Goal: Task Accomplishment & Management: Complete application form

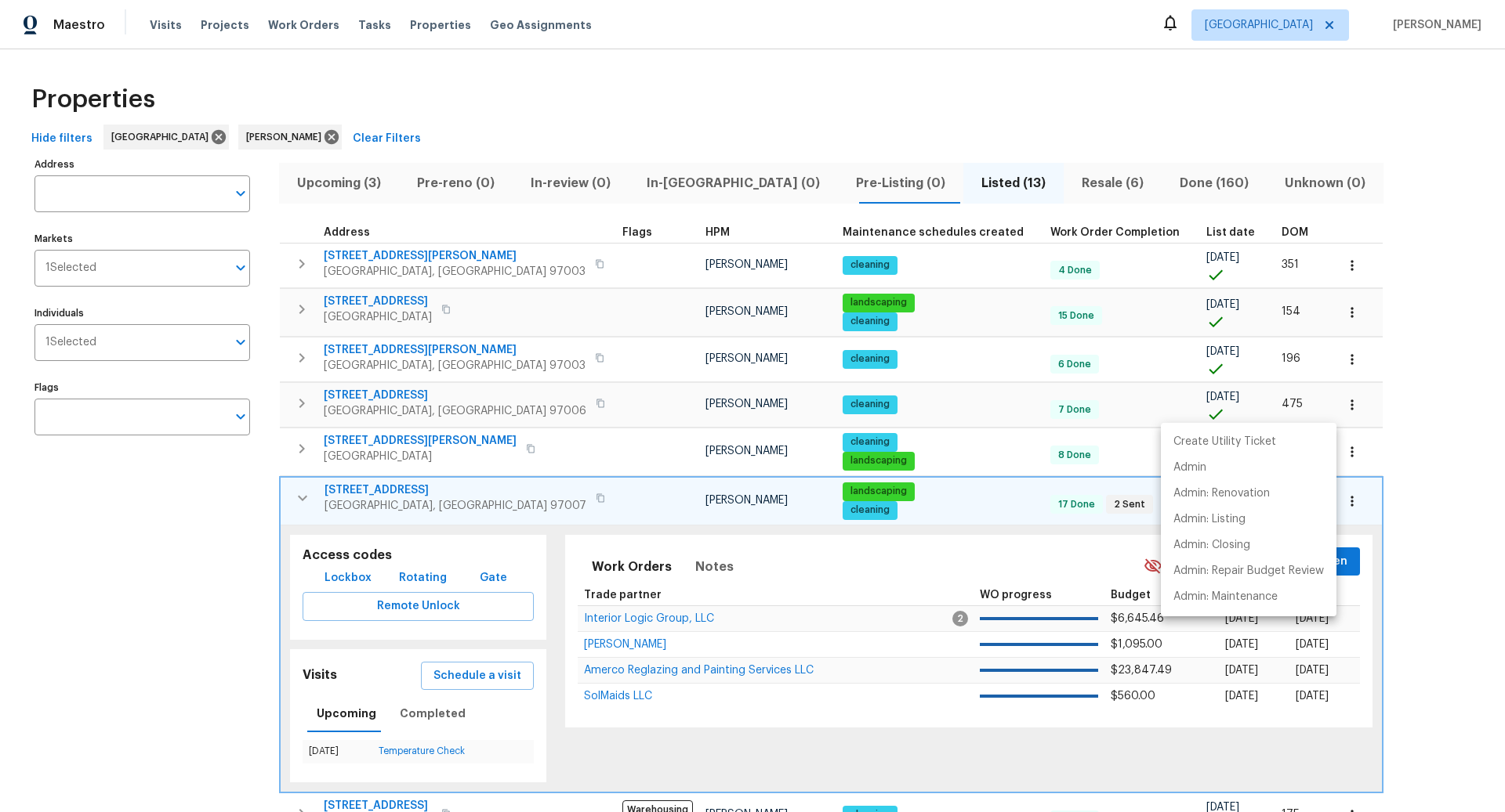
scroll to position [93, 0]
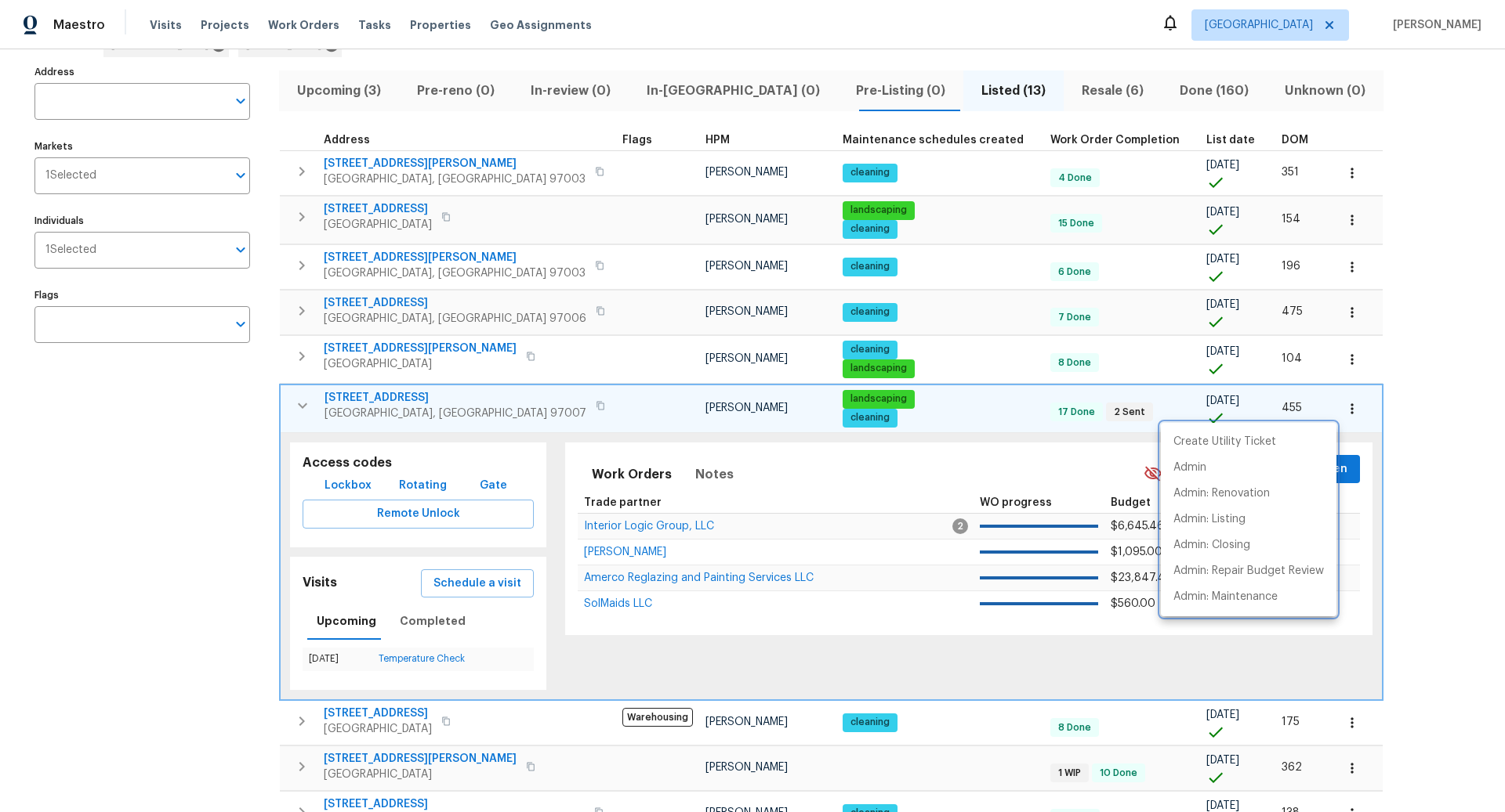
click at [218, 538] on div at bounding box center [752, 406] width 1505 height 812
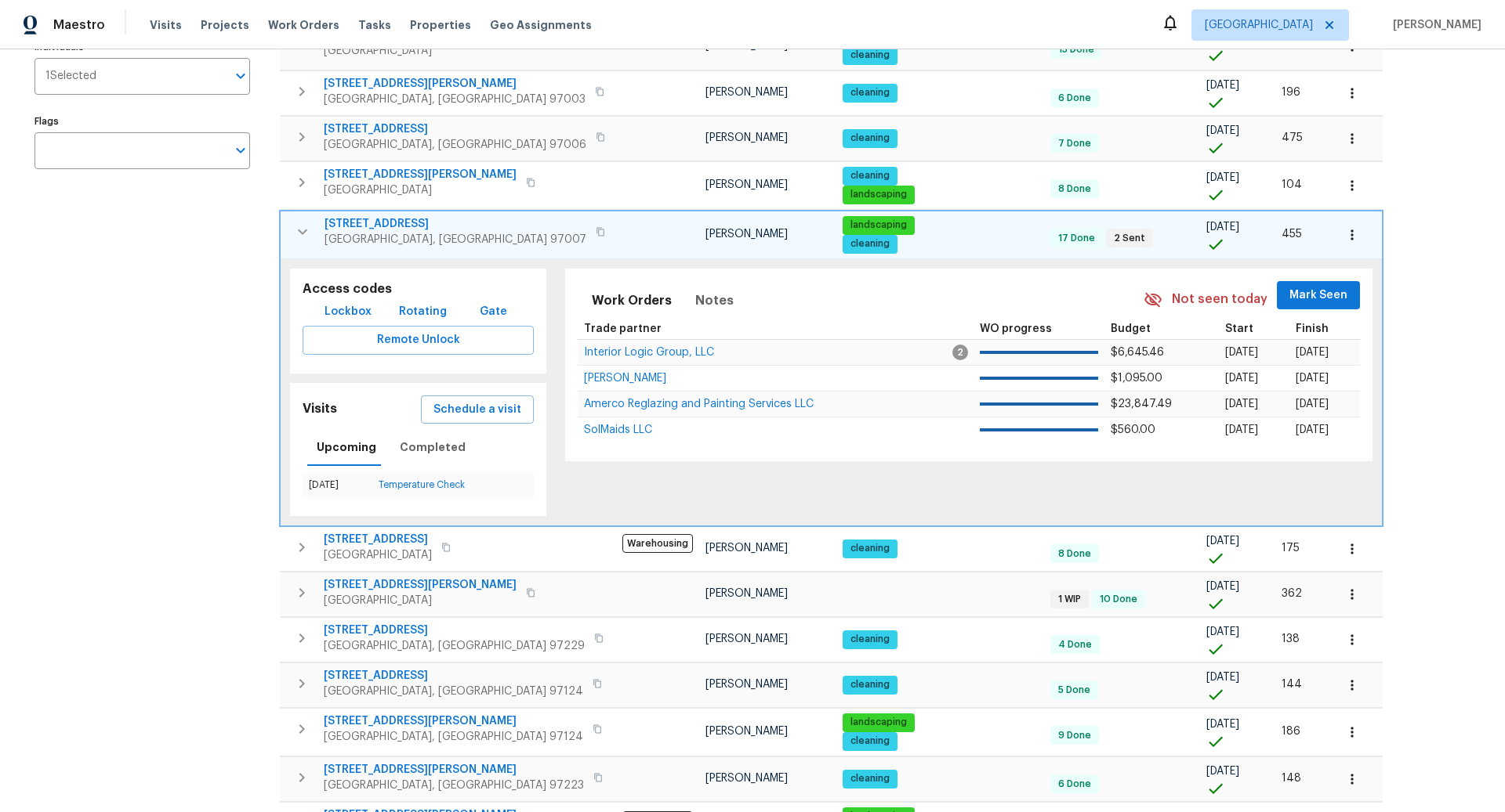
scroll to position [359, 0]
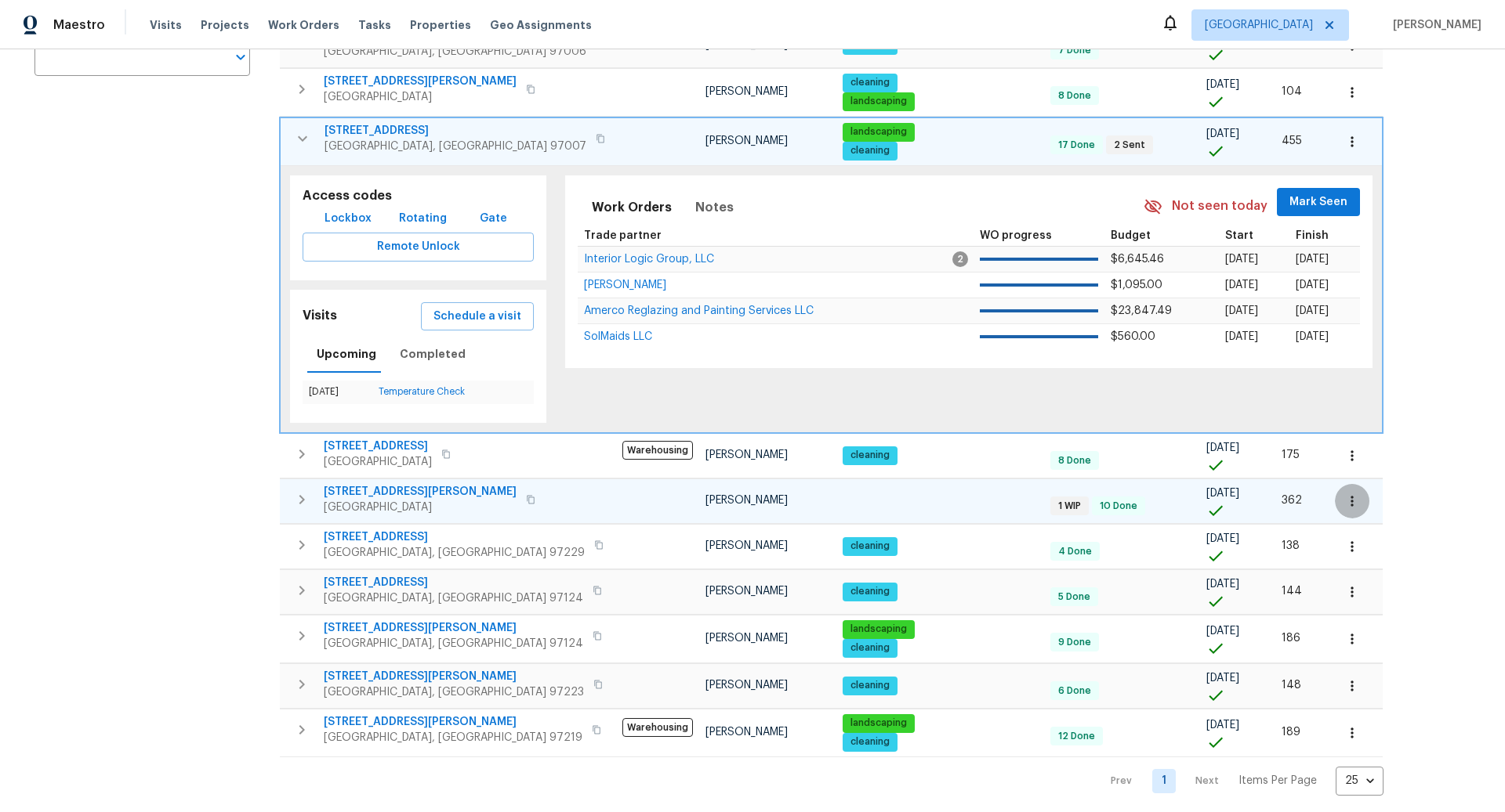
click at [1350, 496] on icon "button" at bounding box center [1351, 501] width 2 height 10
click at [1205, 683] on p "Admin: Maintenance" at bounding box center [1225, 687] width 104 height 16
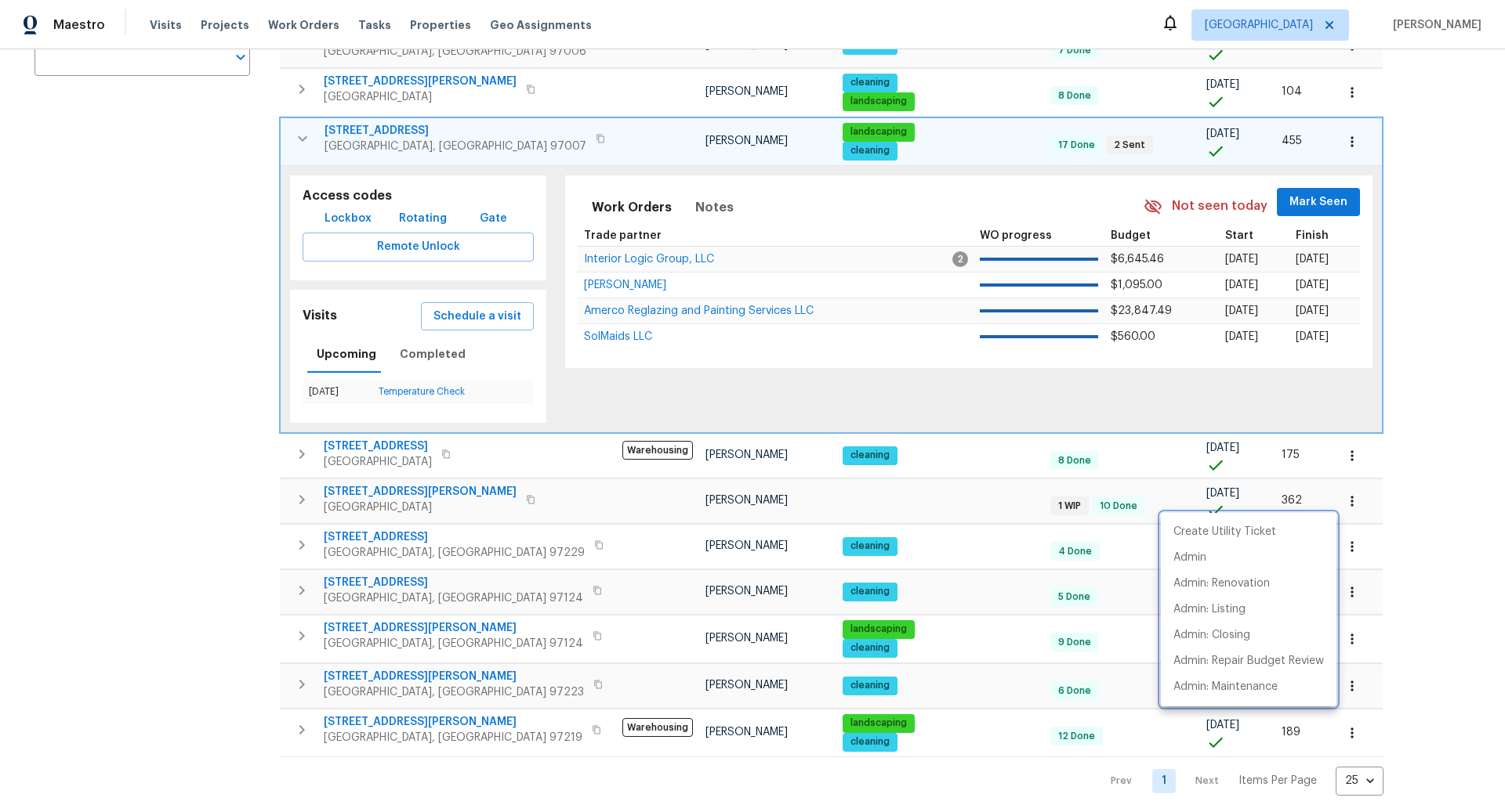
click at [218, 476] on div at bounding box center [752, 406] width 1505 height 812
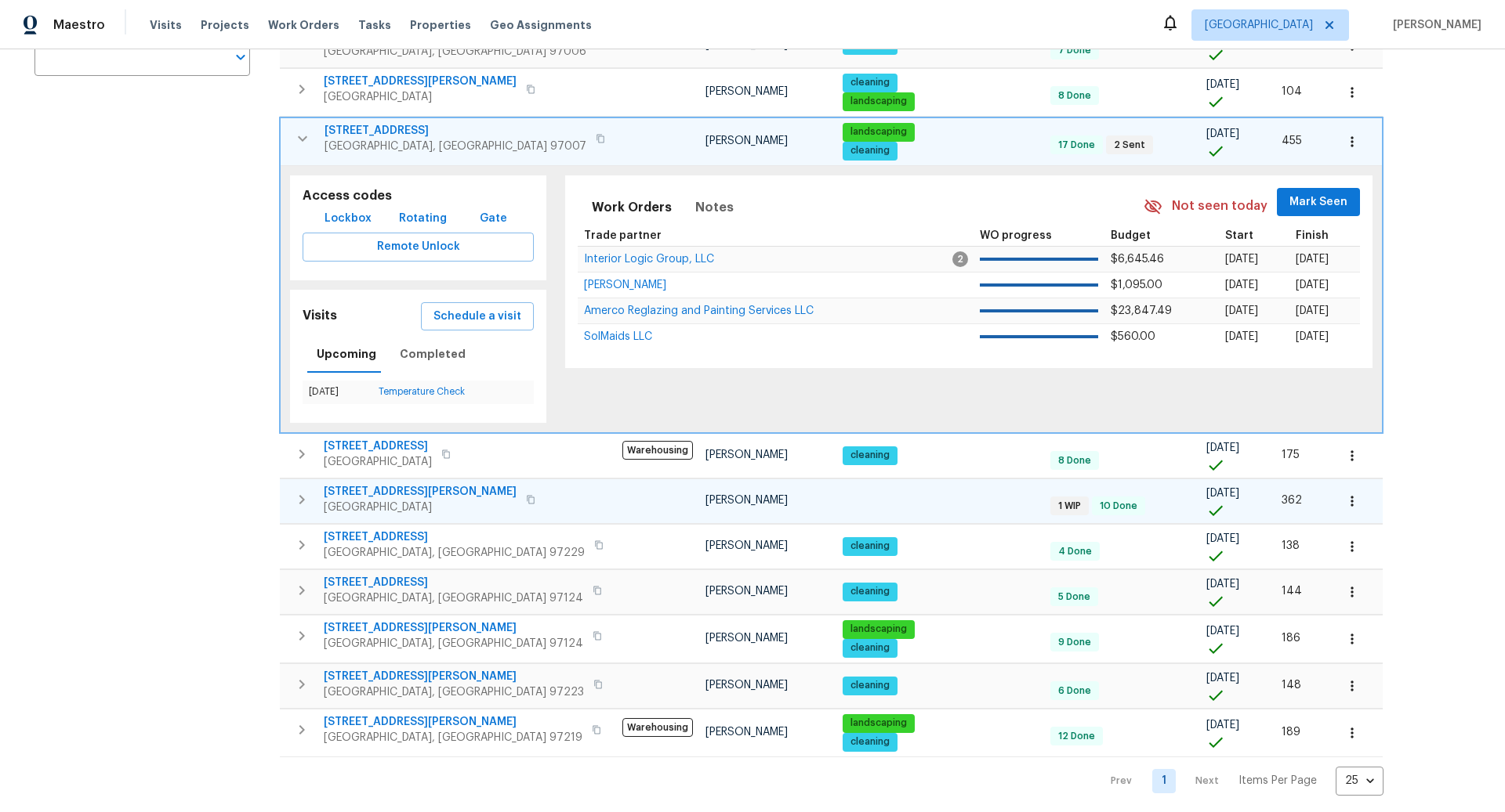
click at [303, 495] on icon "button" at bounding box center [301, 499] width 5 height 9
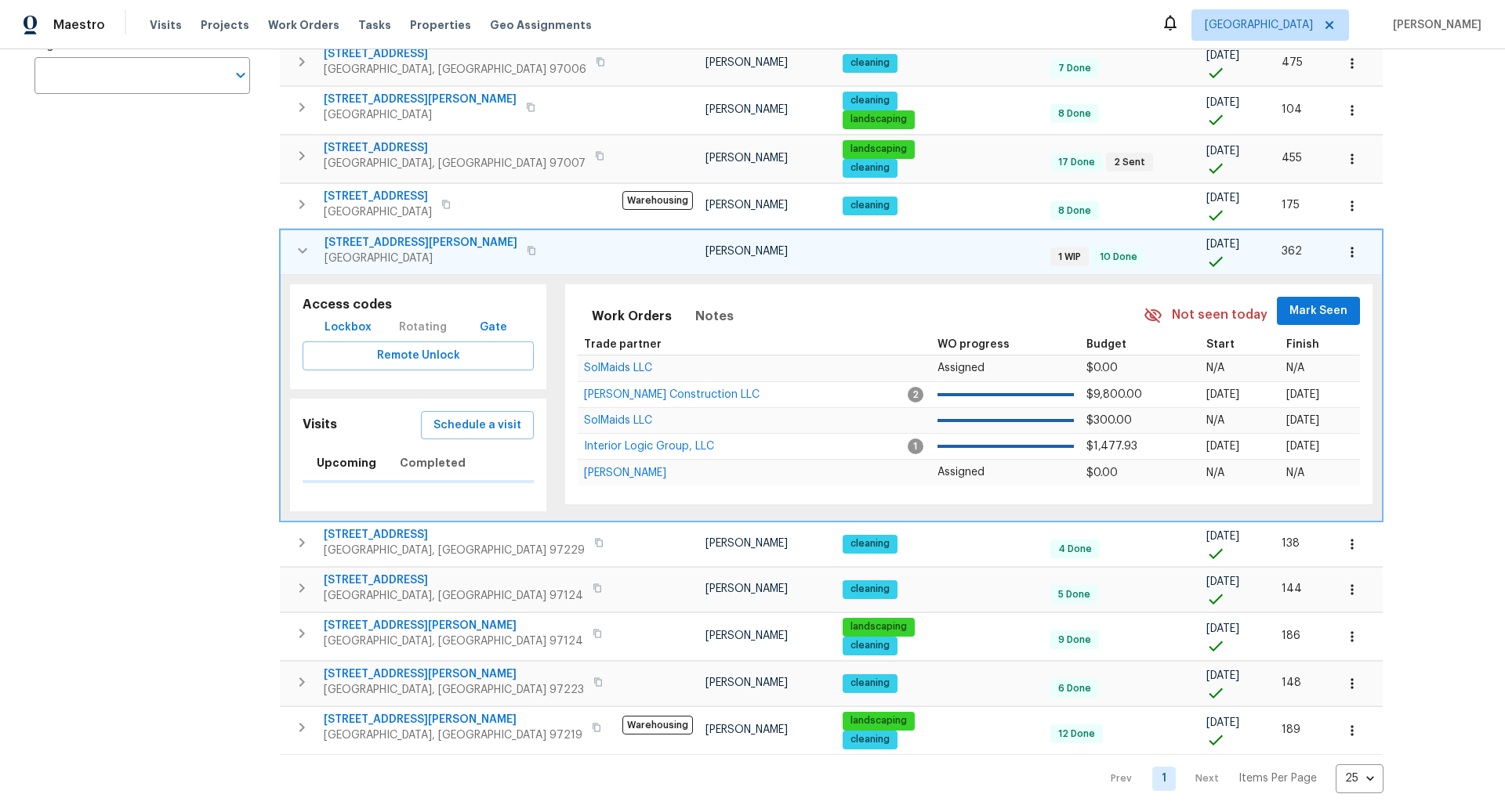
scroll to position [353, 0]
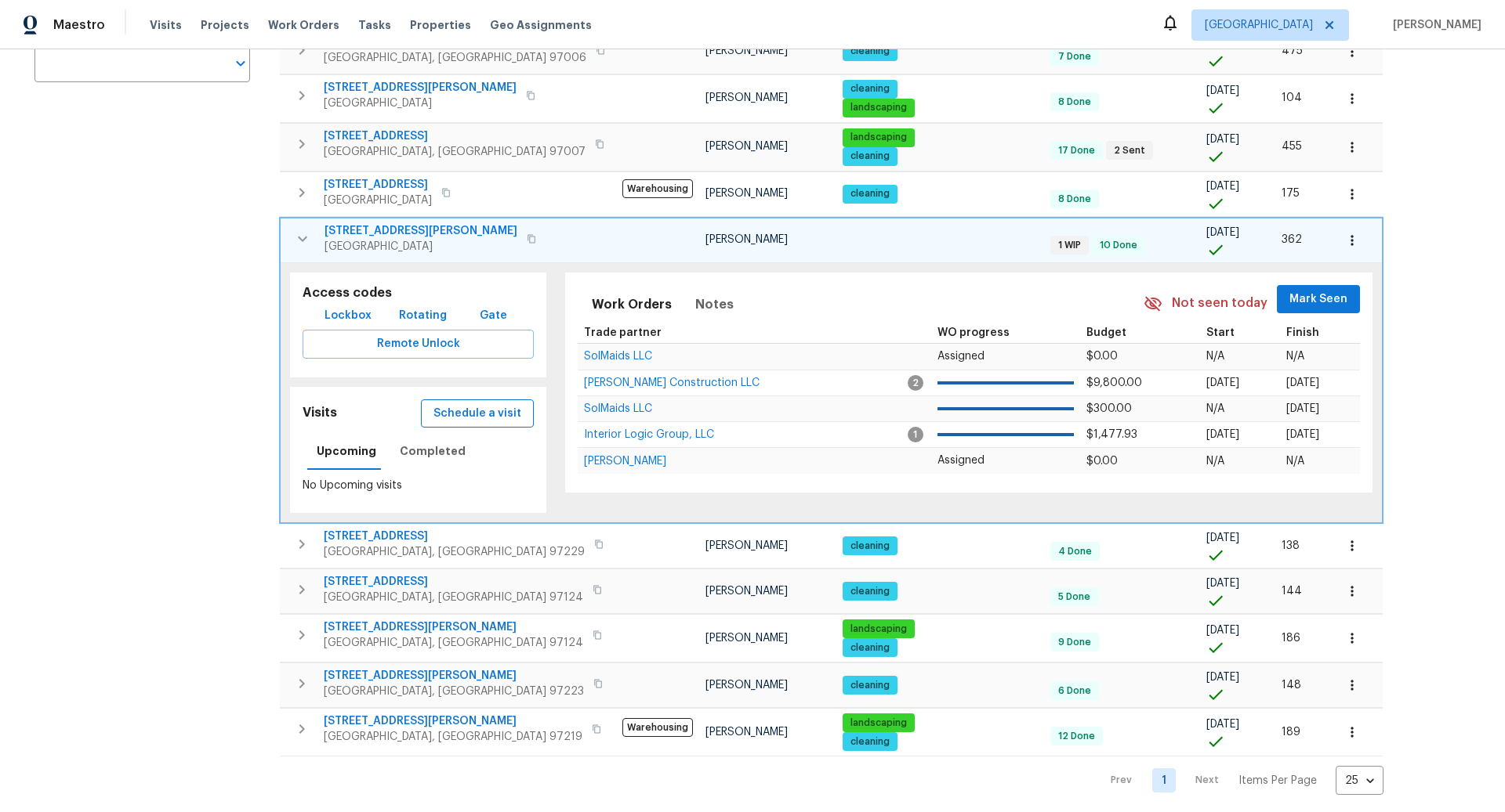
click at [462, 405] on span "Schedule a visit" at bounding box center [477, 414] width 88 height 20
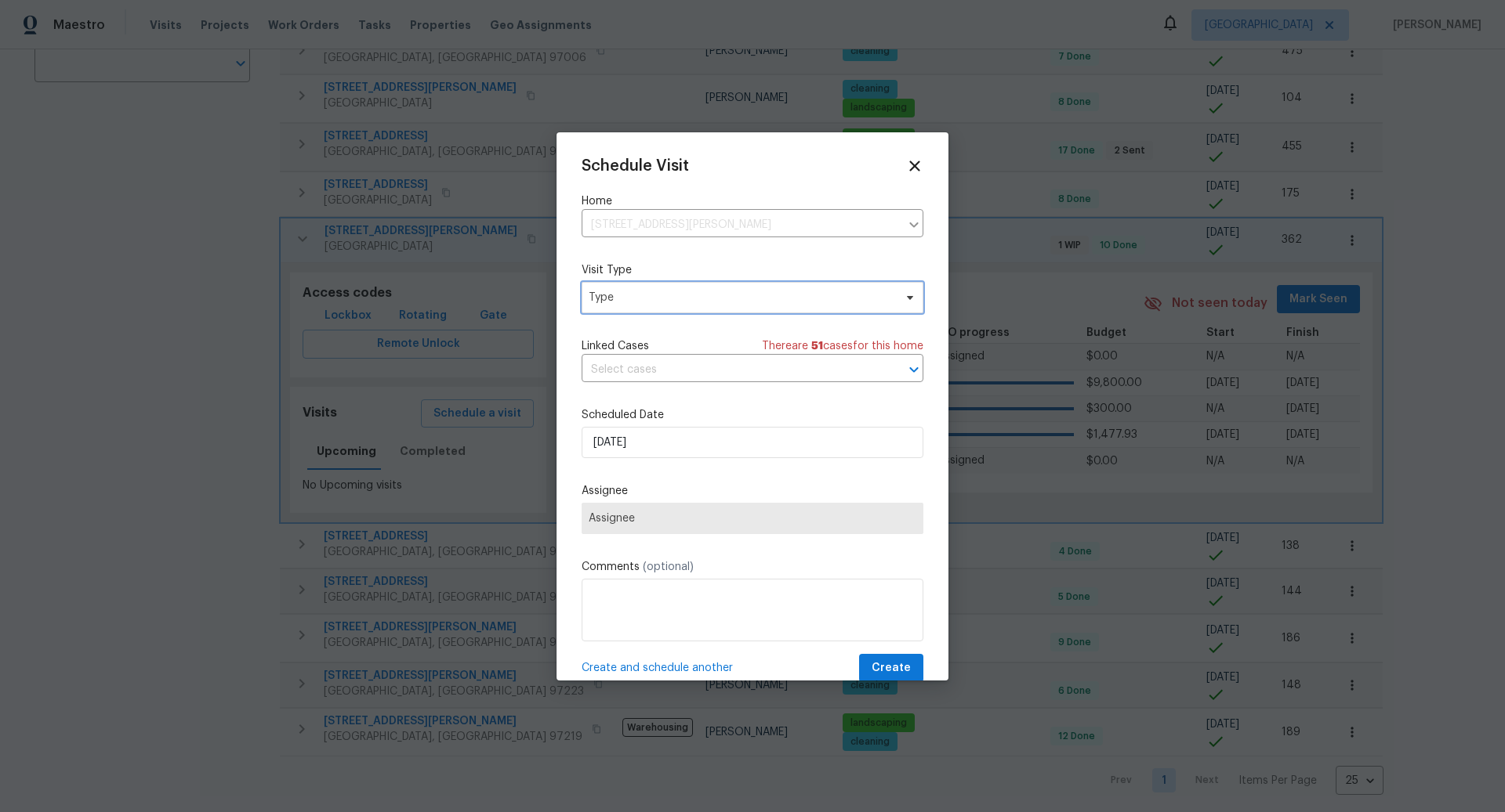
click at [911, 297] on icon at bounding box center [909, 297] width 6 height 4
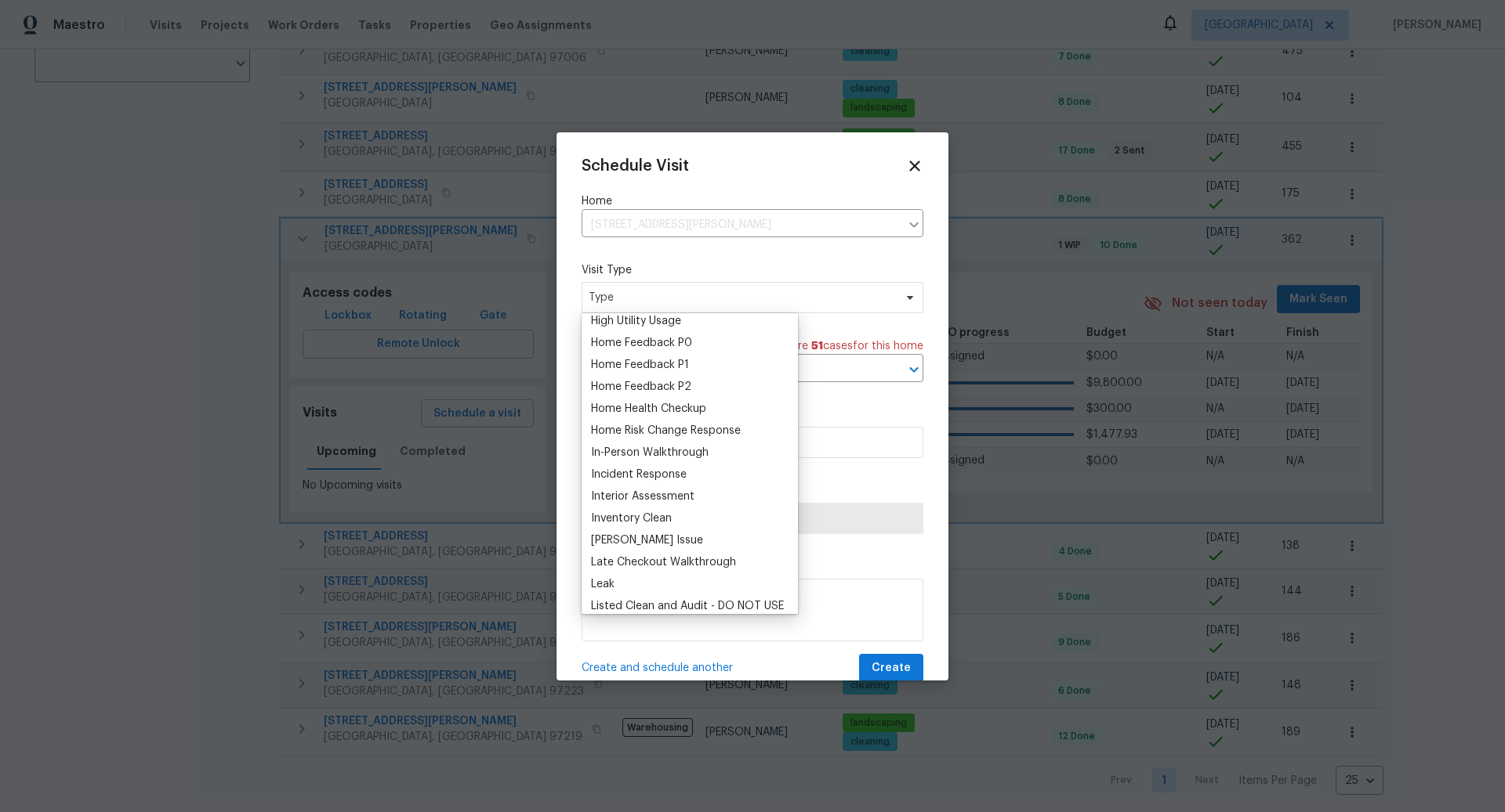
scroll to position [483, 0]
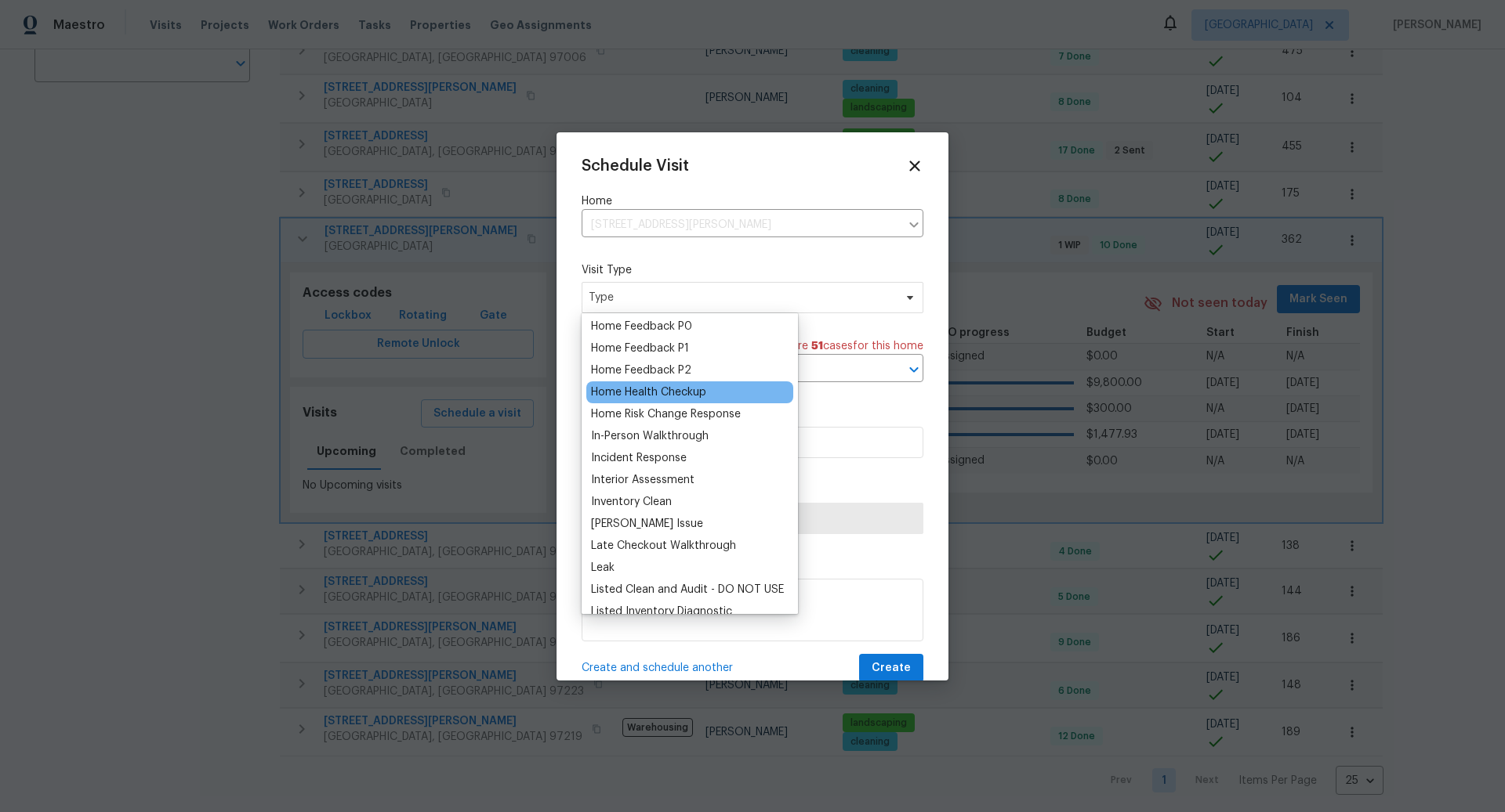
click at [653, 396] on div "Home Health Checkup" at bounding box center [648, 393] width 115 height 16
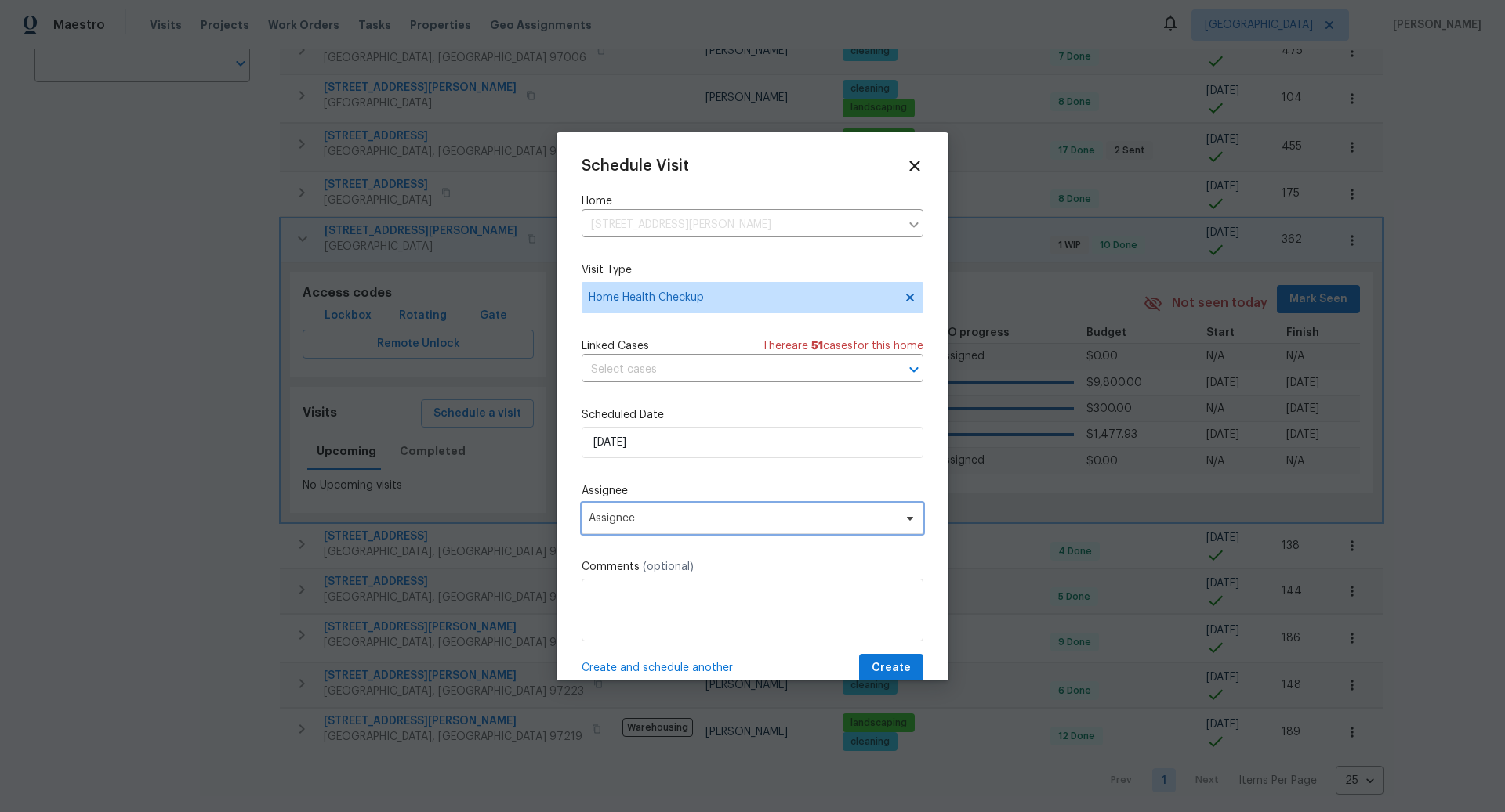
click at [659, 518] on span "Assignee" at bounding box center [743, 519] width 307 height 13
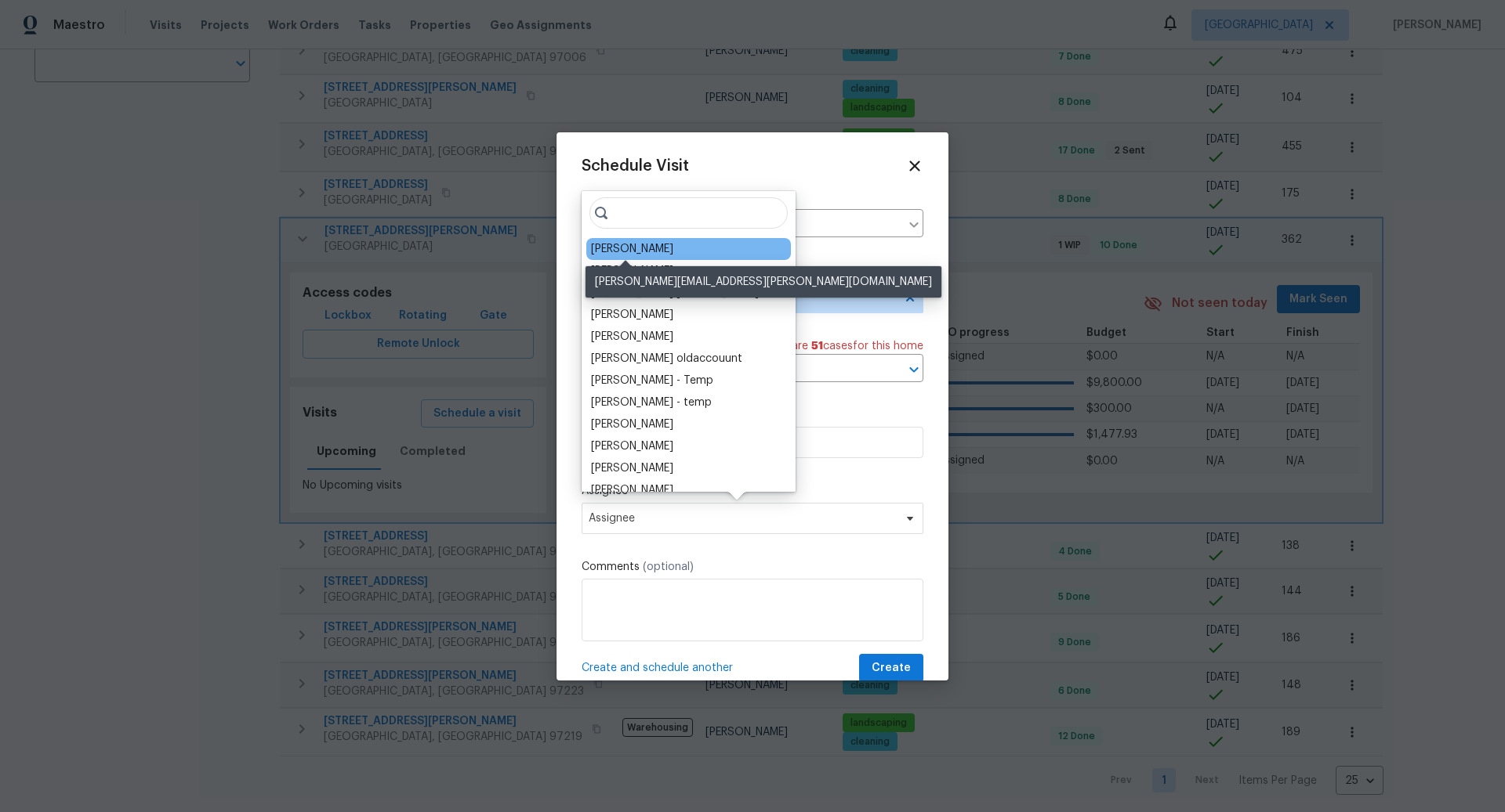
click at [628, 248] on div "[PERSON_NAME]" at bounding box center [632, 249] width 82 height 16
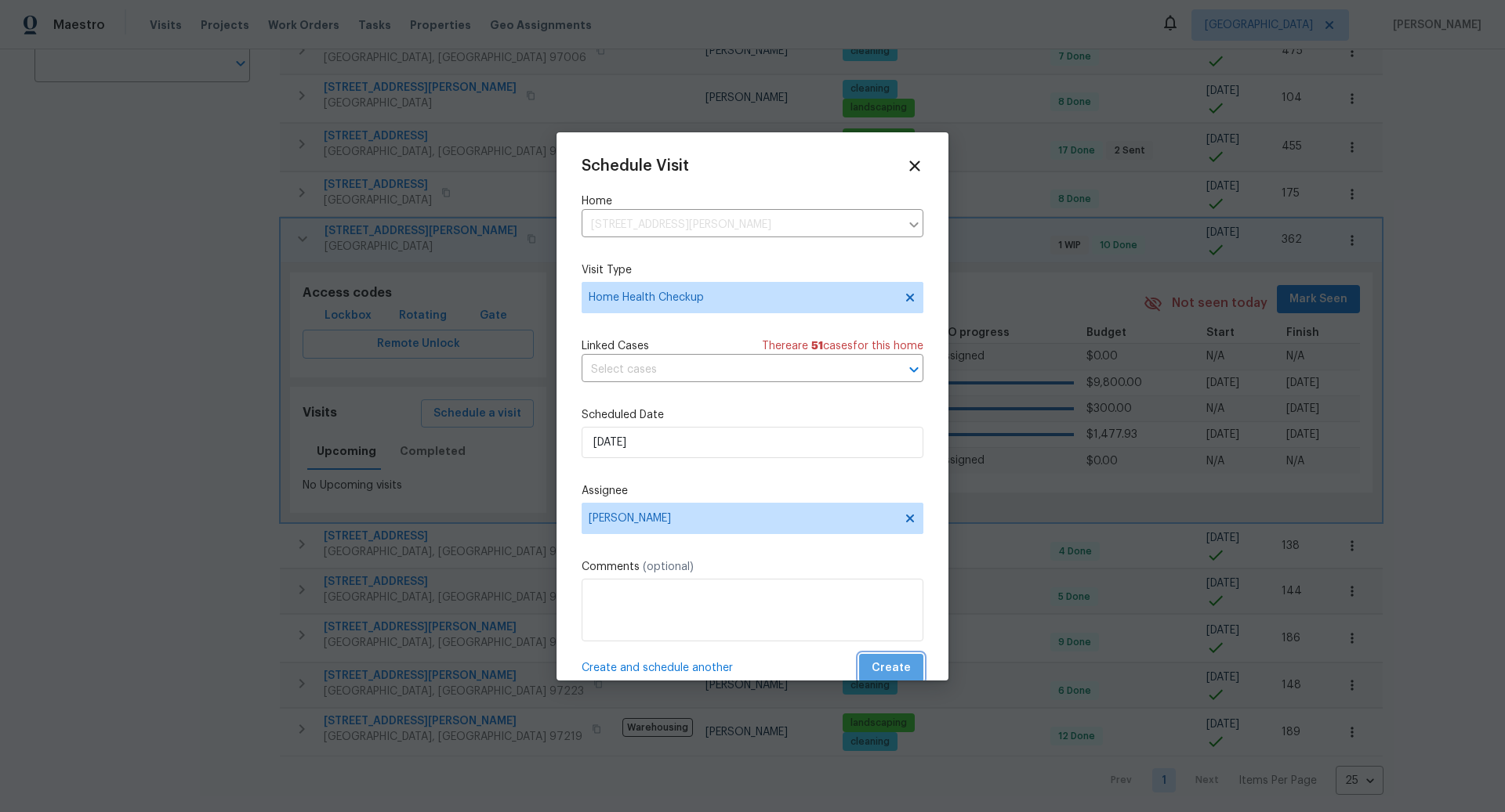
click at [894, 658] on span "Create" at bounding box center [890, 668] width 39 height 20
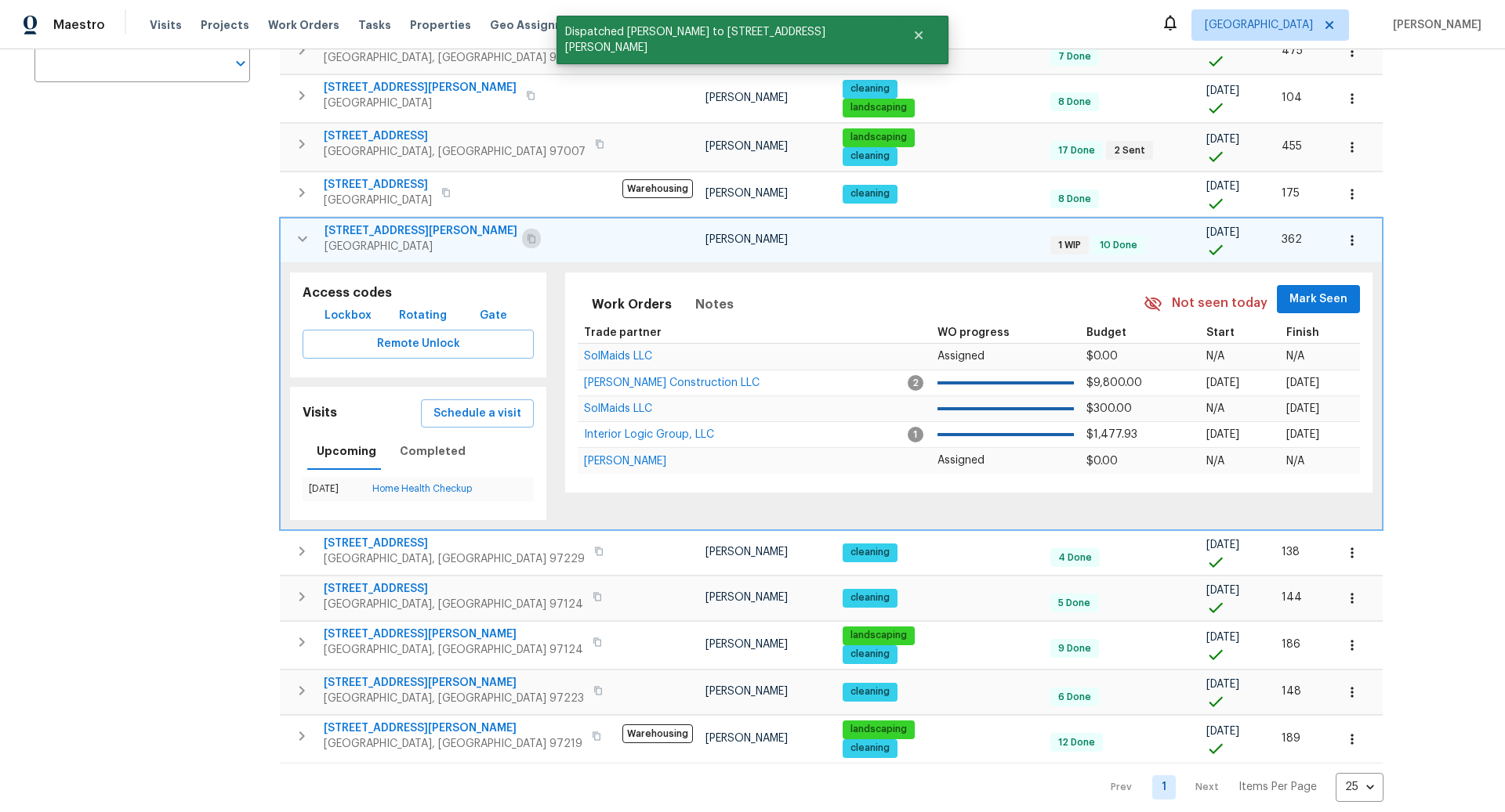
click at [527, 237] on icon "button" at bounding box center [531, 238] width 8 height 9
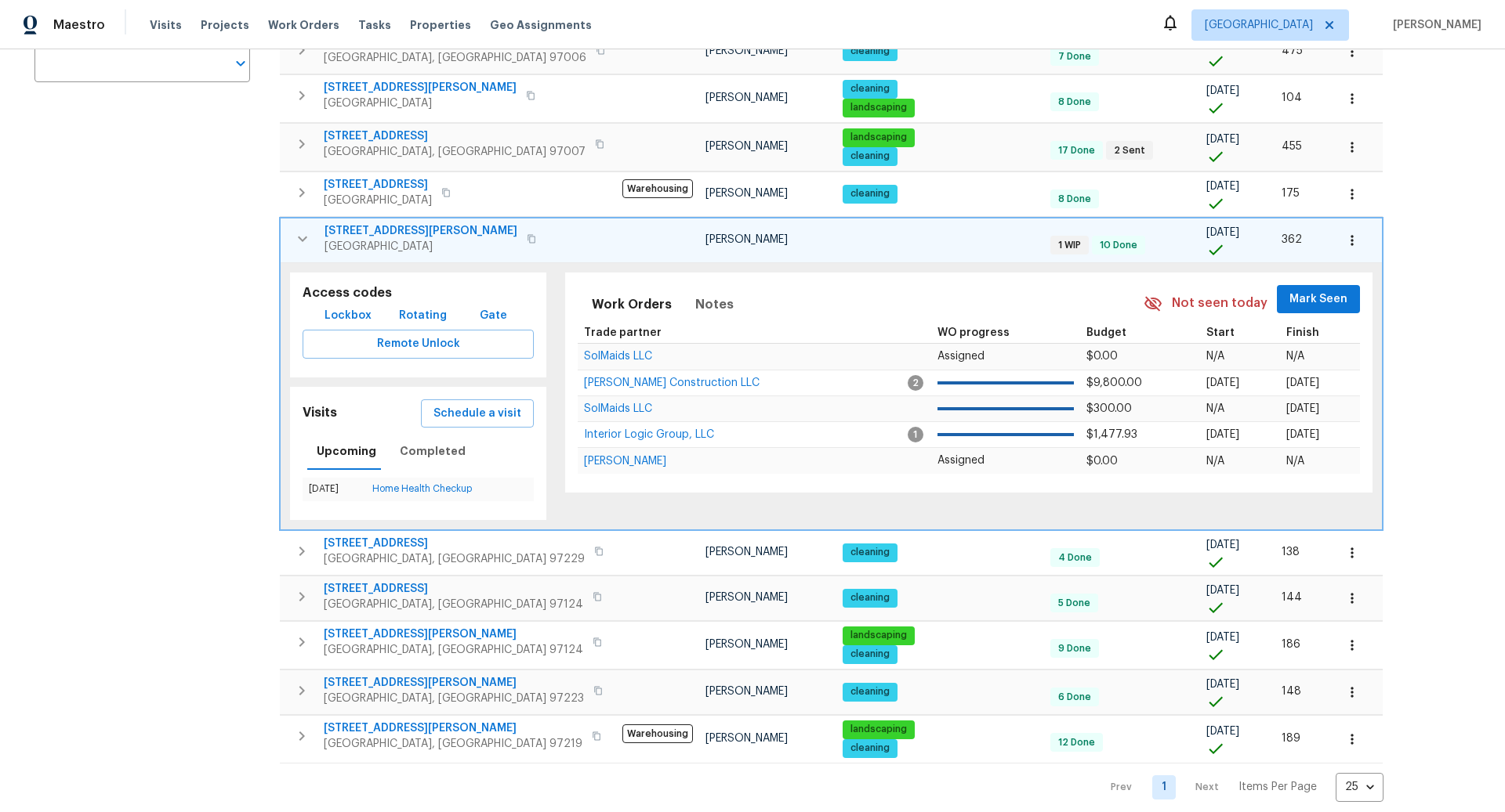
click at [181, 375] on div "Address Address Markets 1 Selected Markets Individuals 1 Selected Individuals F…" at bounding box center [153, 301] width 236 height 1002
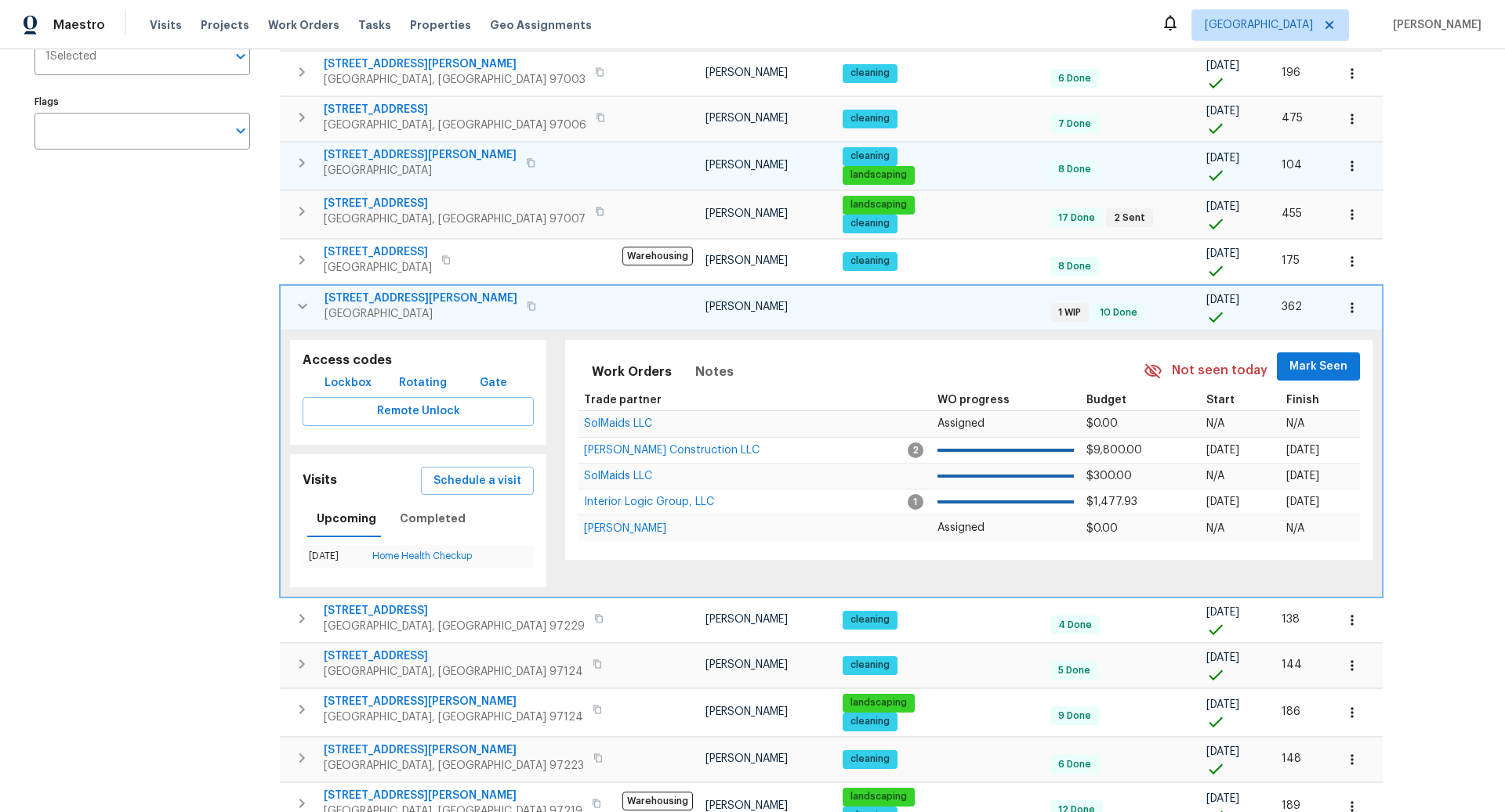
scroll to position [359, 0]
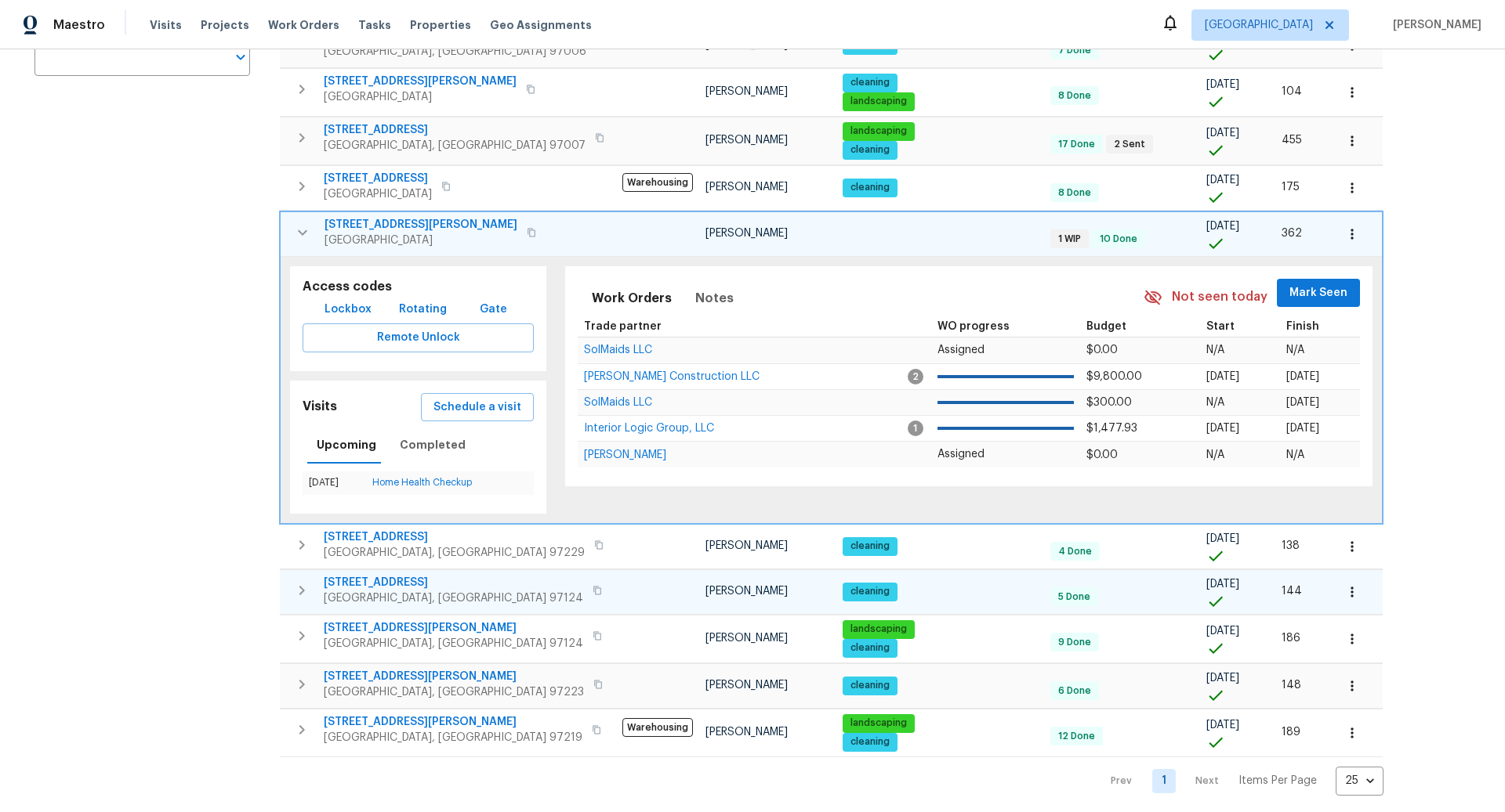
click at [301, 584] on icon "button" at bounding box center [301, 591] width 19 height 19
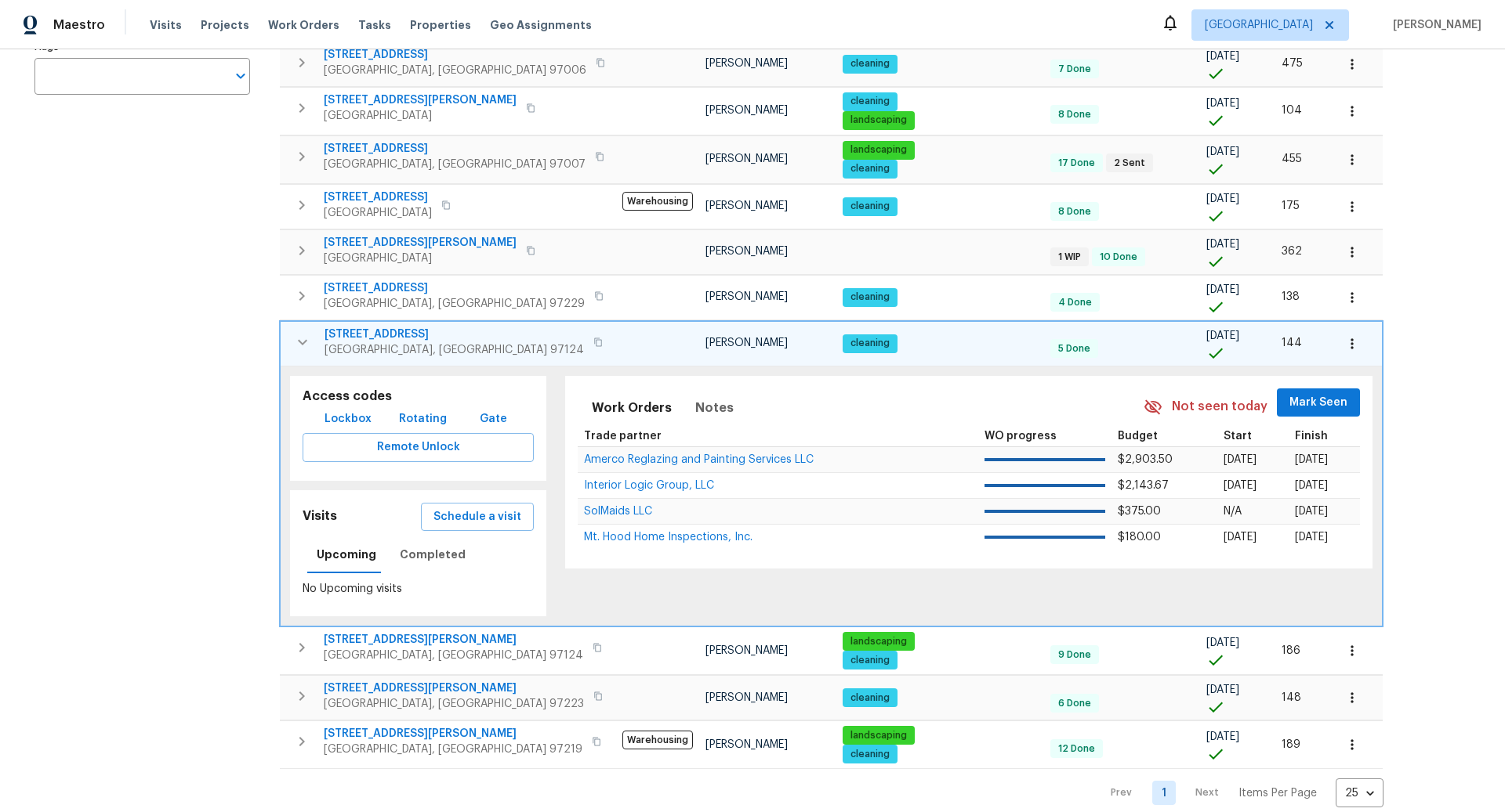
scroll to position [353, 0]
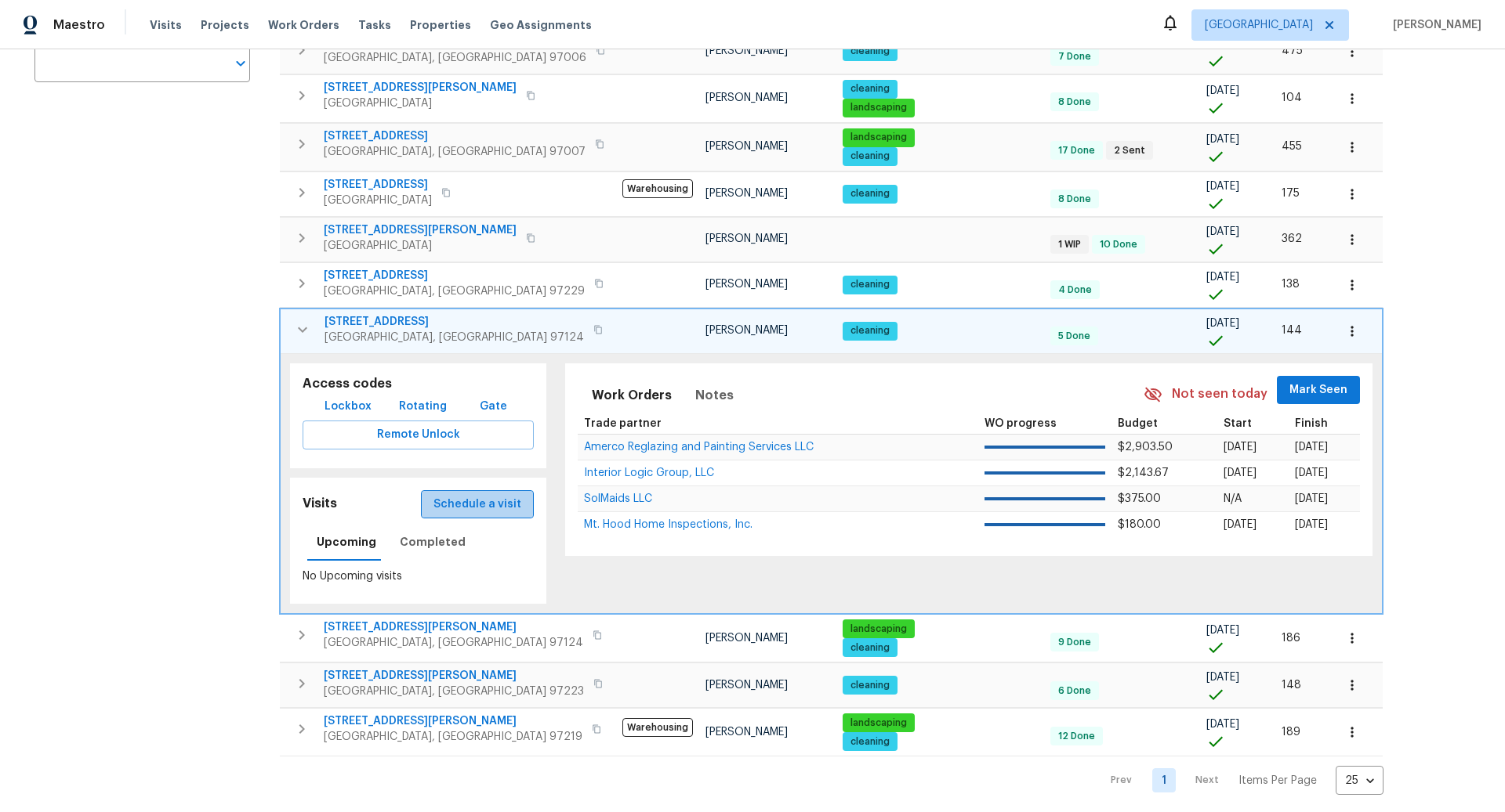
click at [480, 499] on span "Schedule a visit" at bounding box center [477, 505] width 88 height 20
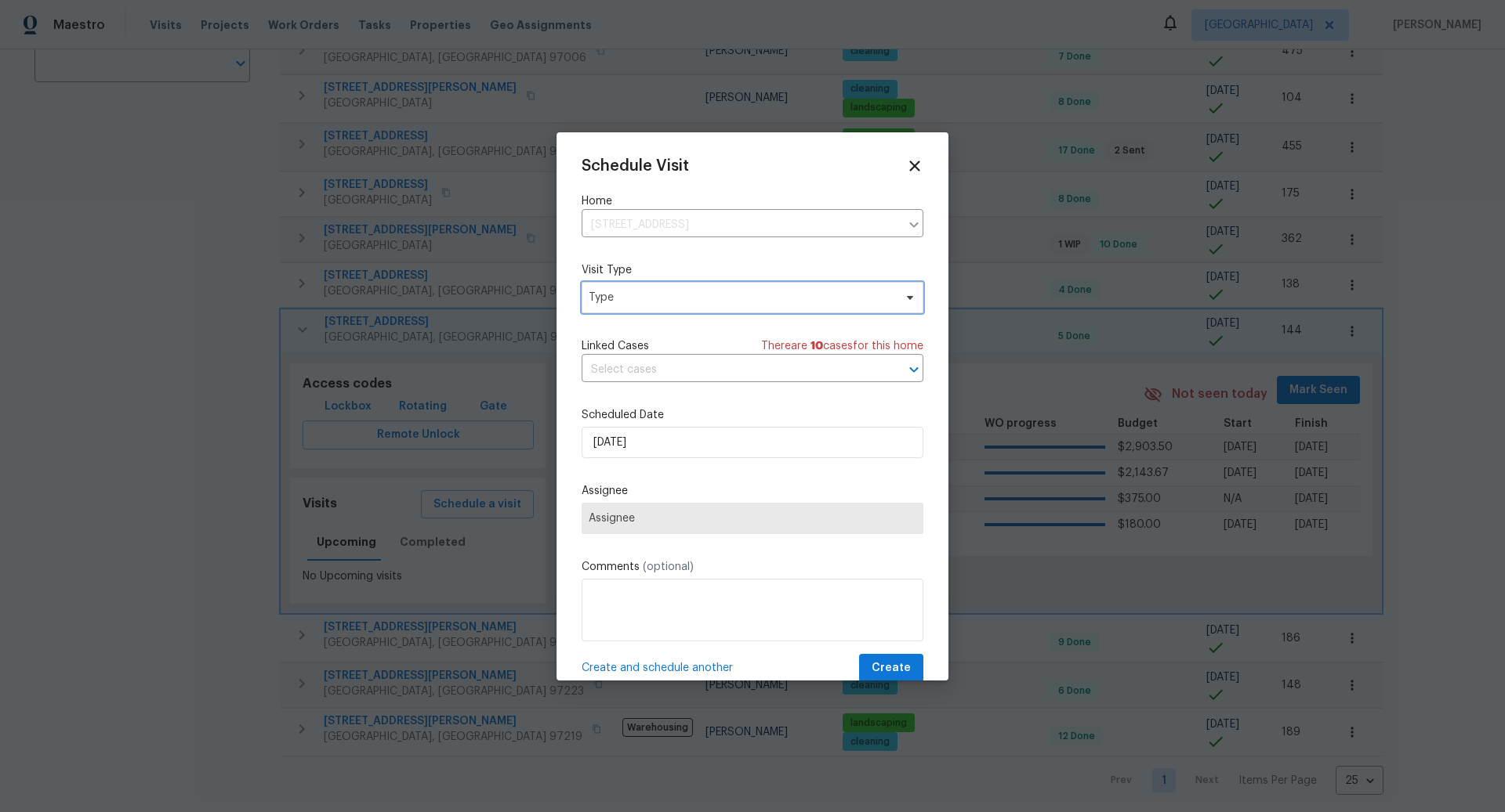
click at [650, 297] on span "Type" at bounding box center [741, 298] width 304 height 16
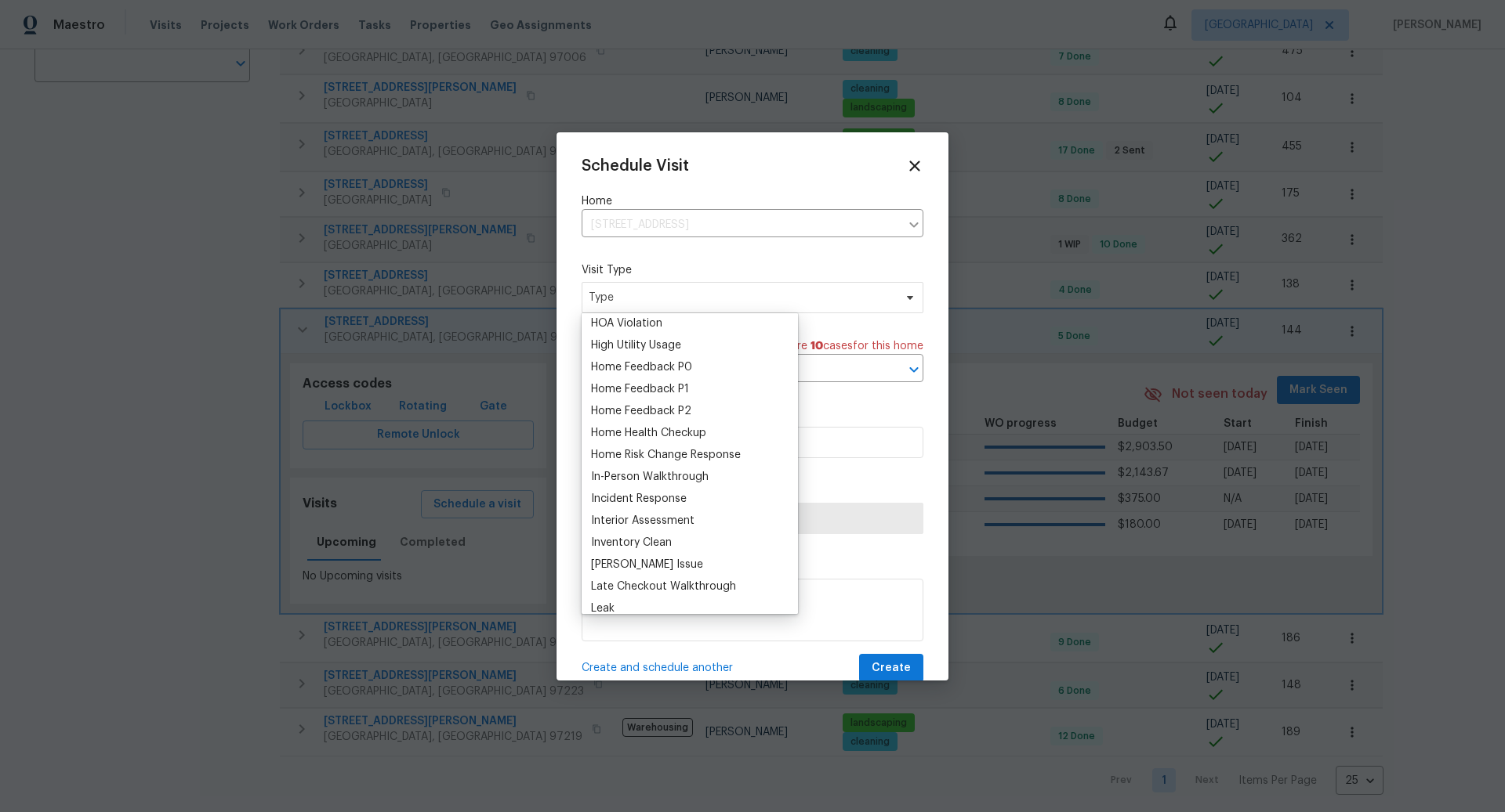
scroll to position [430, 0]
click at [652, 442] on div "Home Health Checkup" at bounding box center [648, 446] width 115 height 16
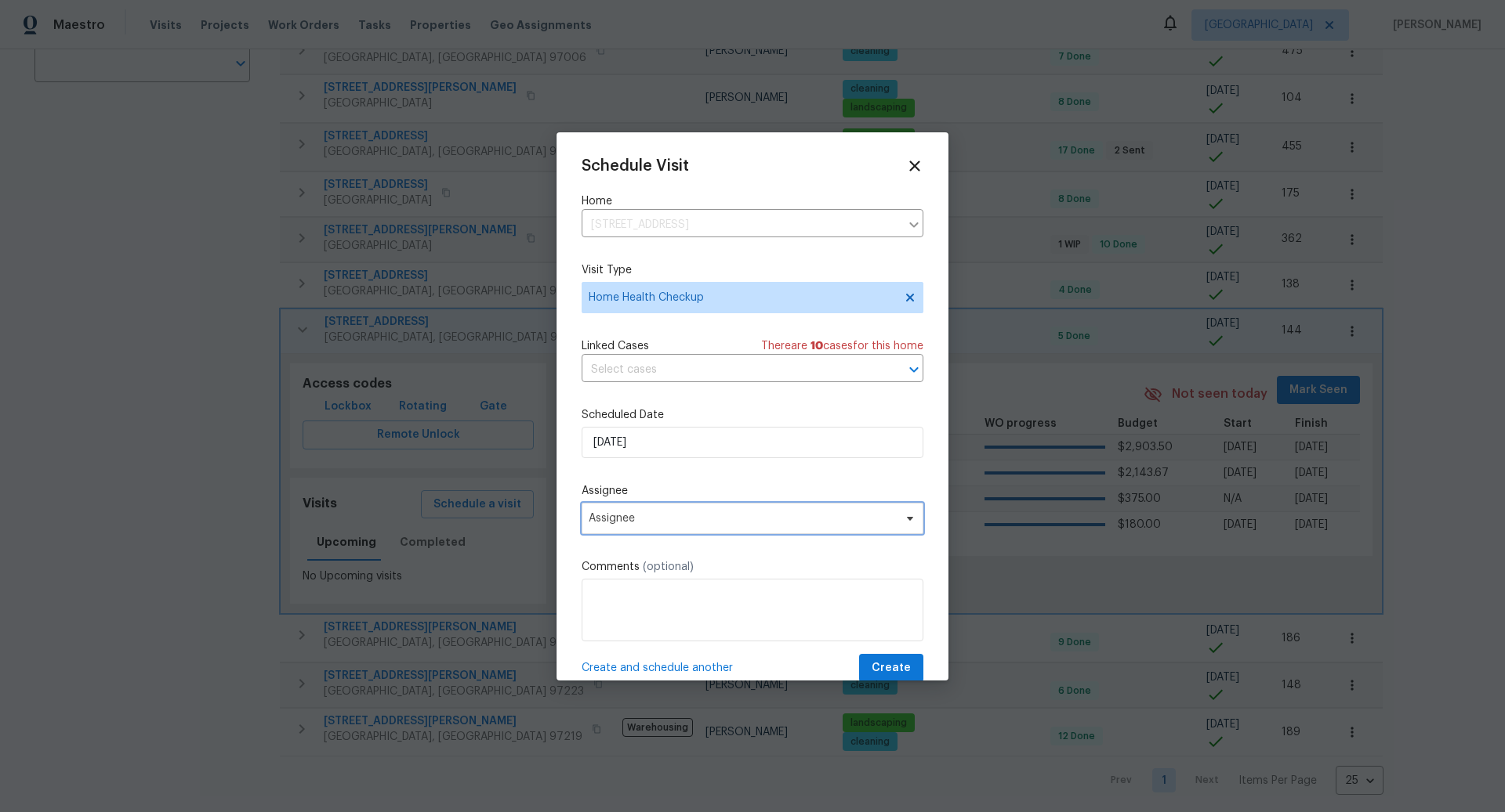
click at [669, 516] on span "Assignee" at bounding box center [743, 519] width 307 height 13
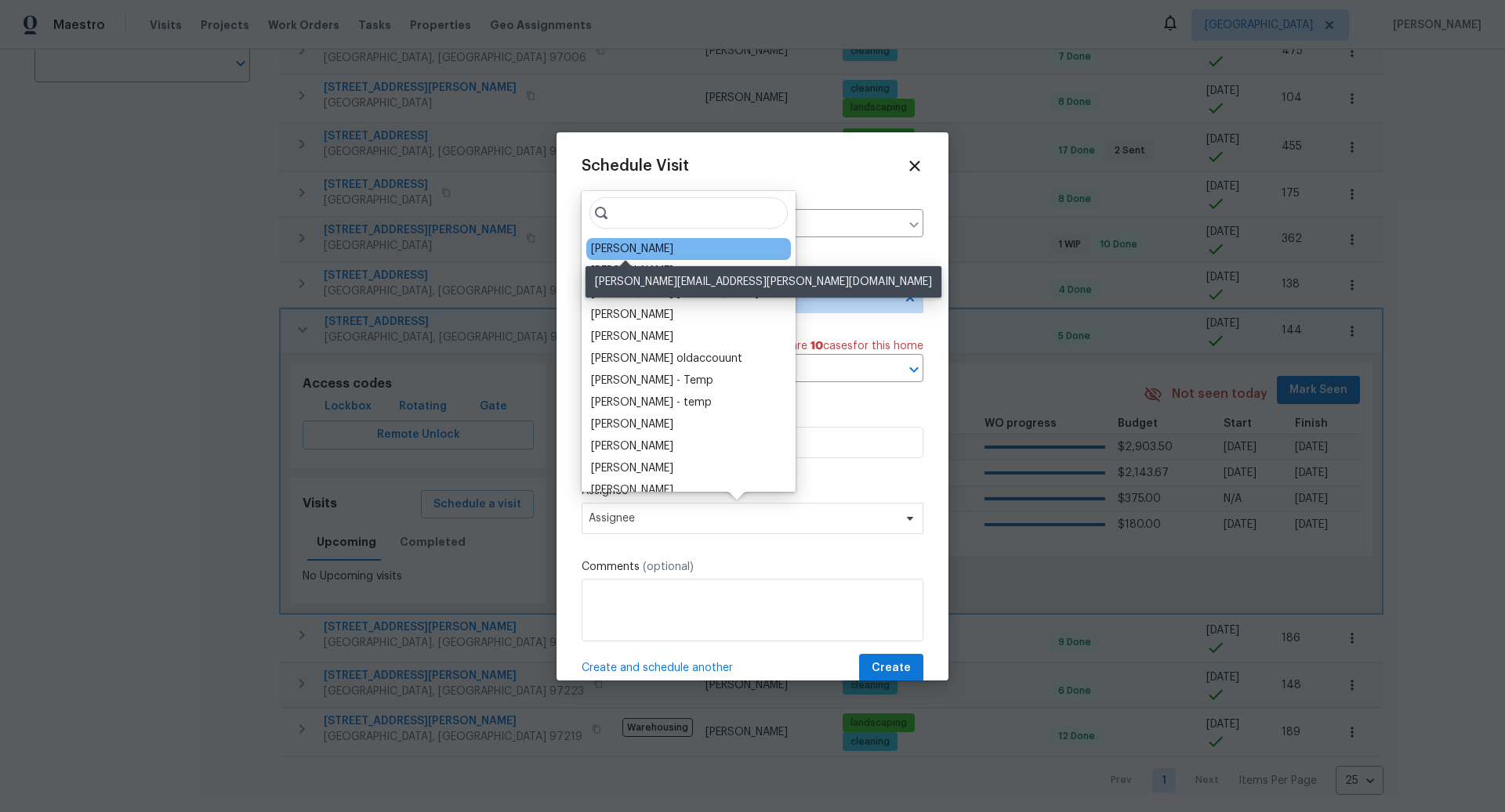
click at [630, 248] on div "[PERSON_NAME]" at bounding box center [632, 249] width 82 height 16
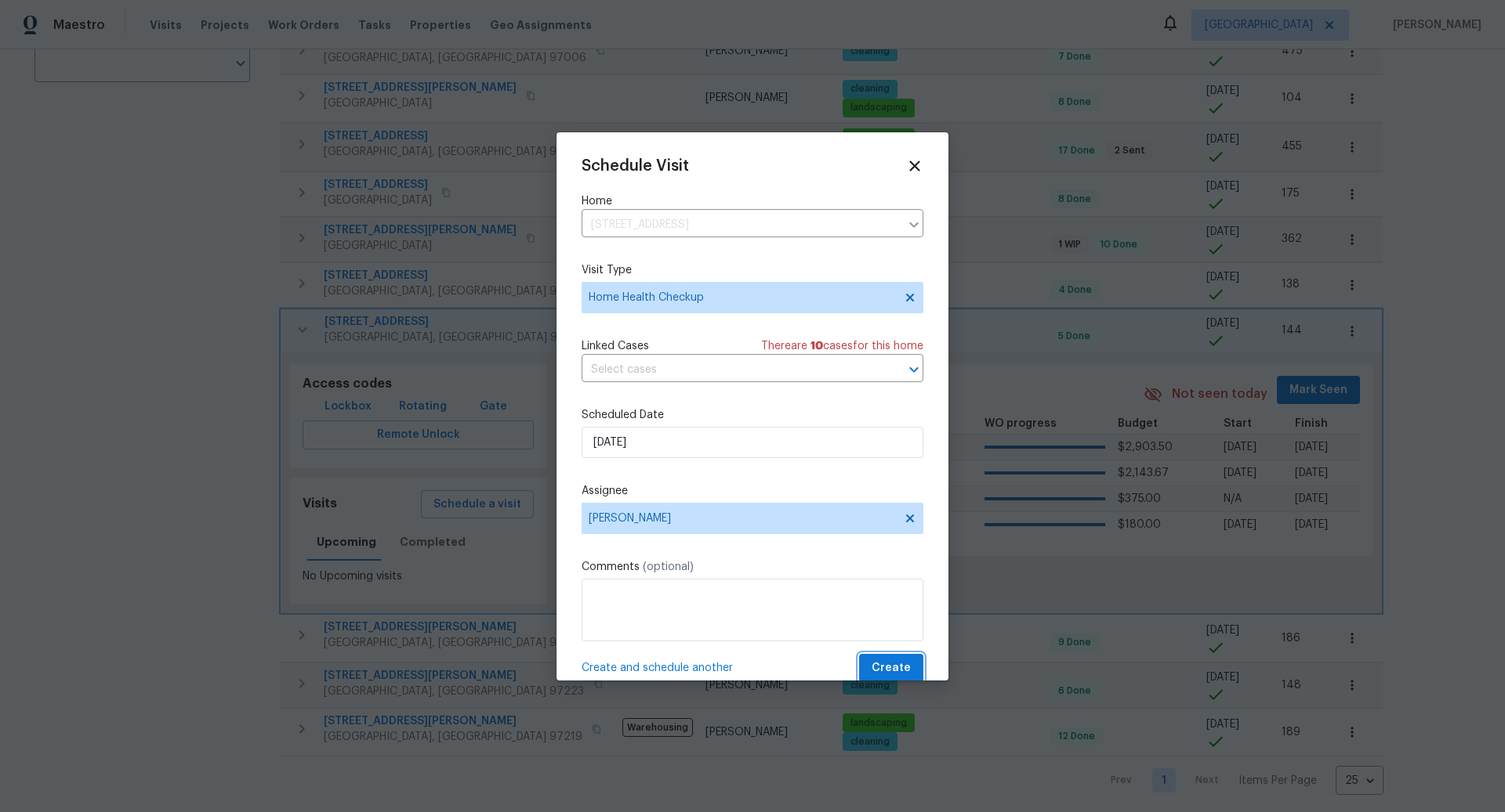
click at [888, 664] on span "Create" at bounding box center [890, 668] width 39 height 20
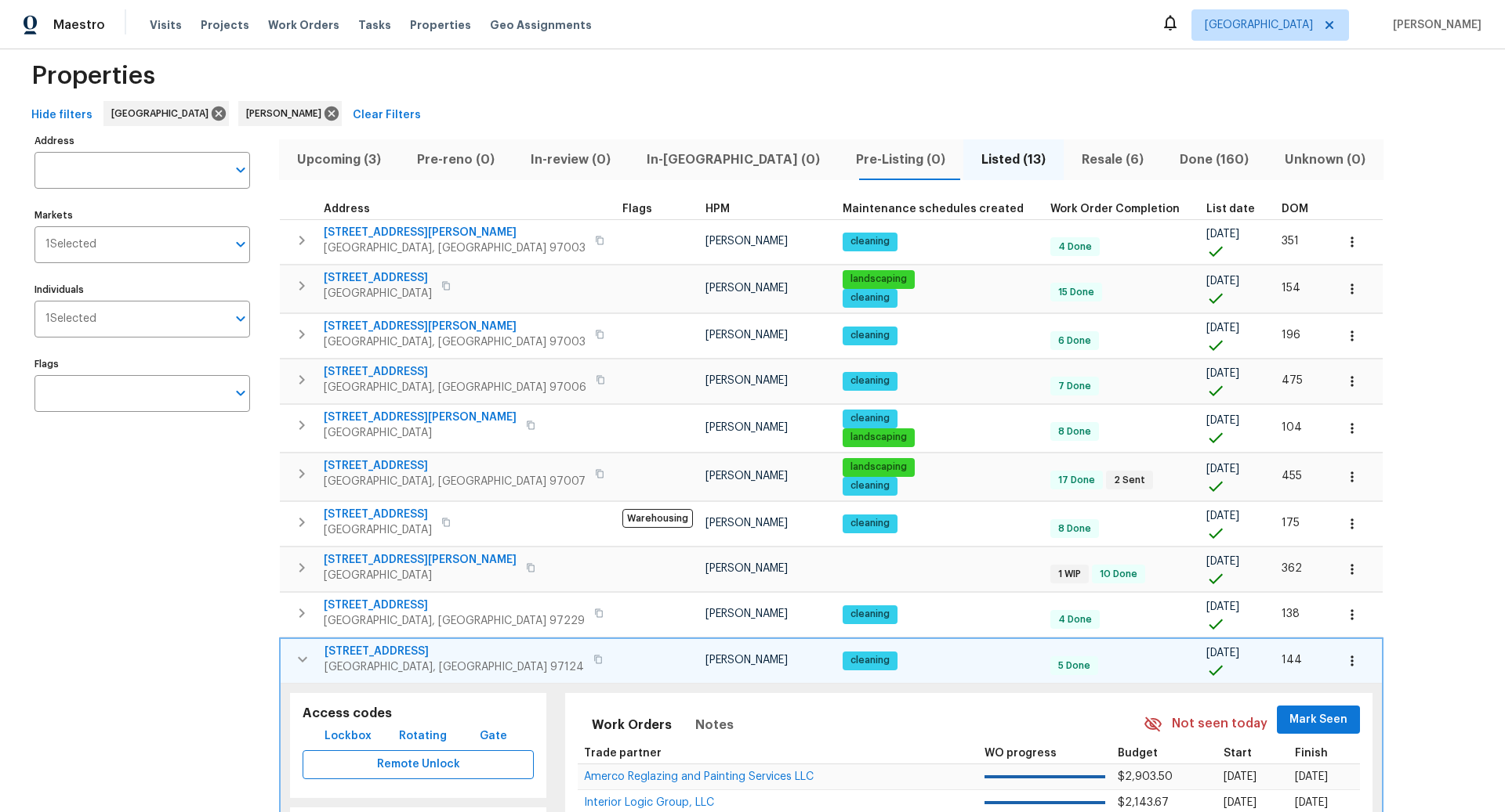
scroll to position [15, 0]
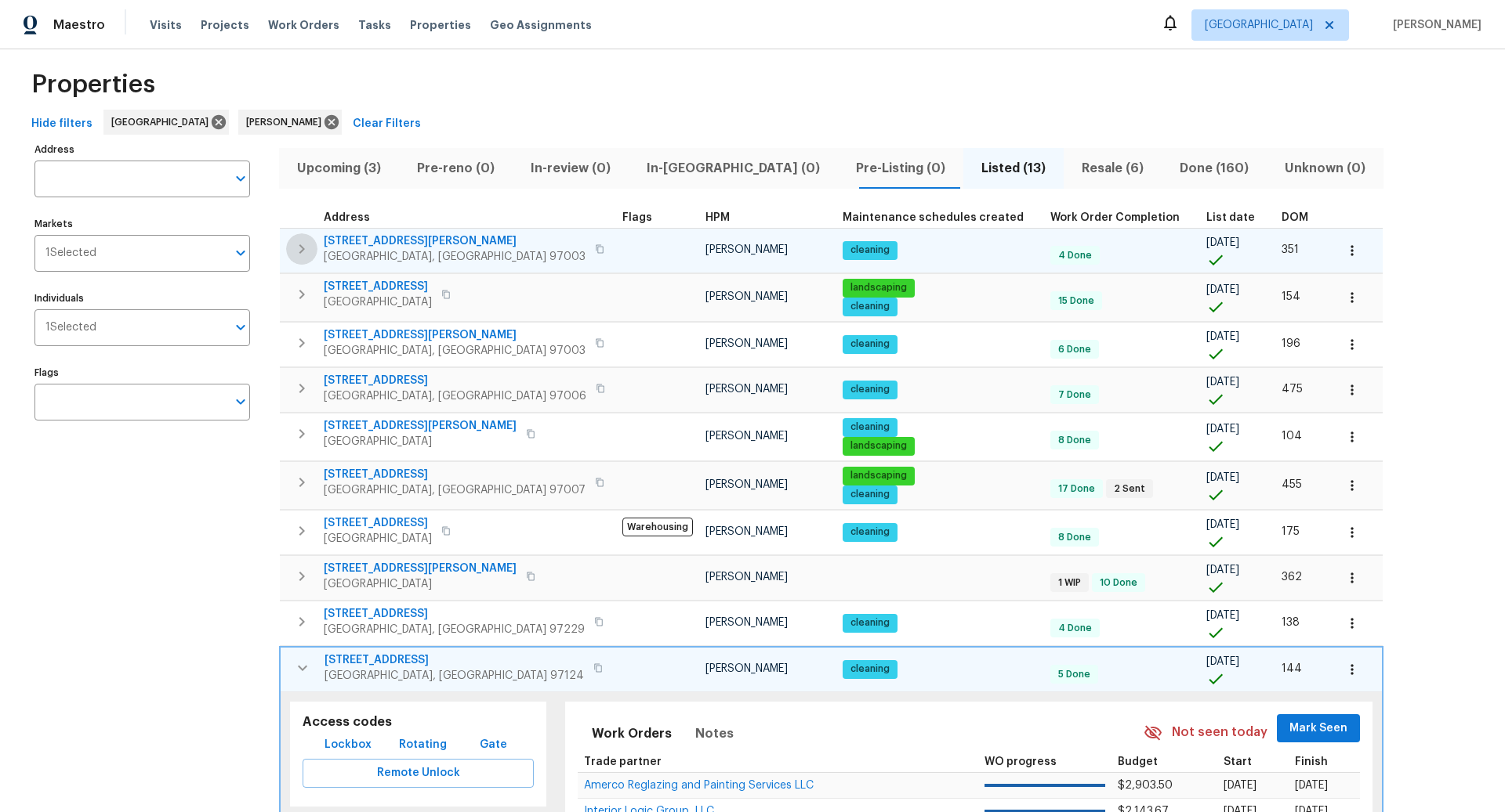
click at [301, 246] on icon "button" at bounding box center [301, 248] width 5 height 9
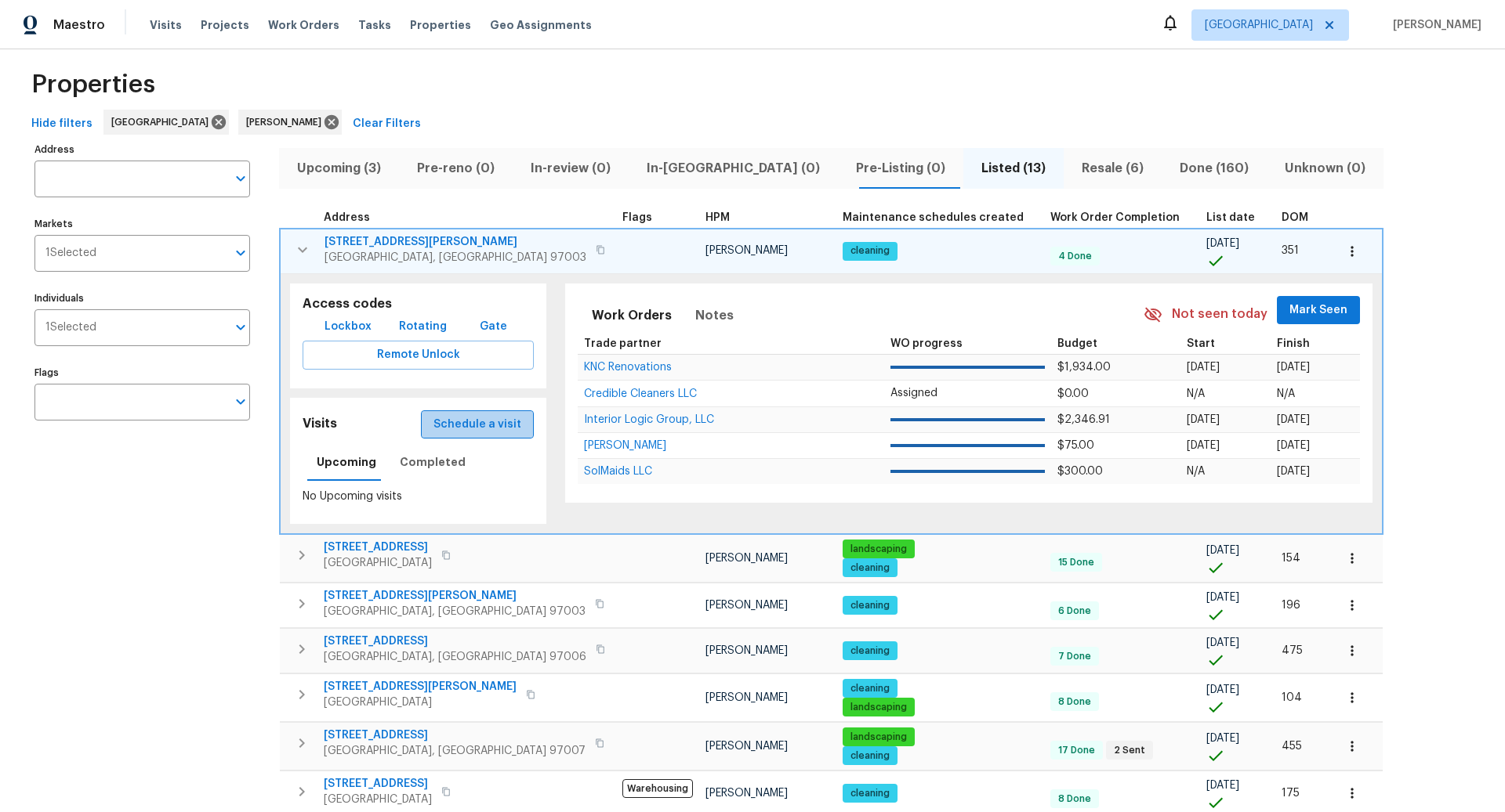
click at [465, 423] on span "Schedule a visit" at bounding box center [477, 425] width 88 height 20
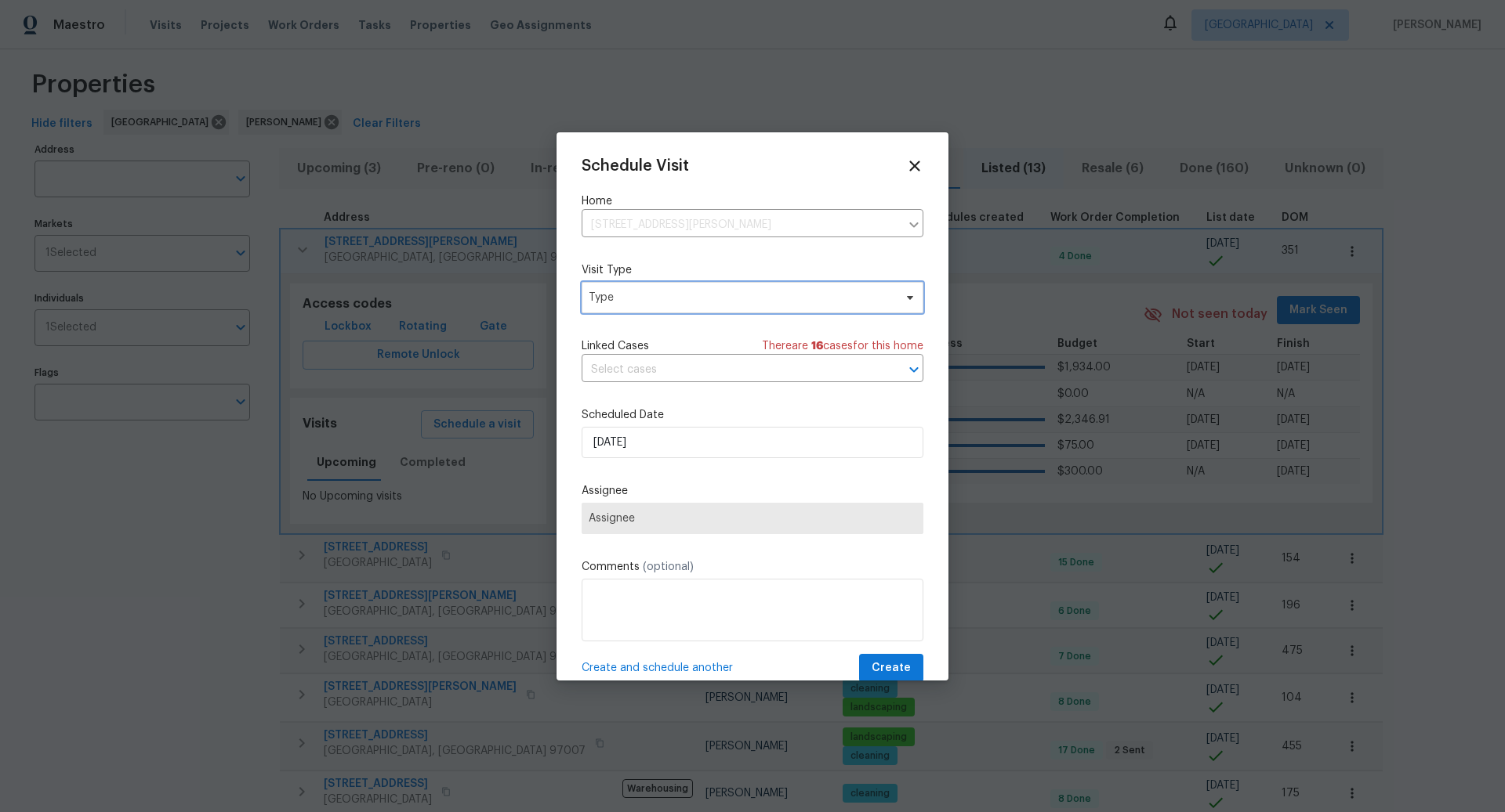
click at [655, 290] on span "Type" at bounding box center [741, 298] width 304 height 16
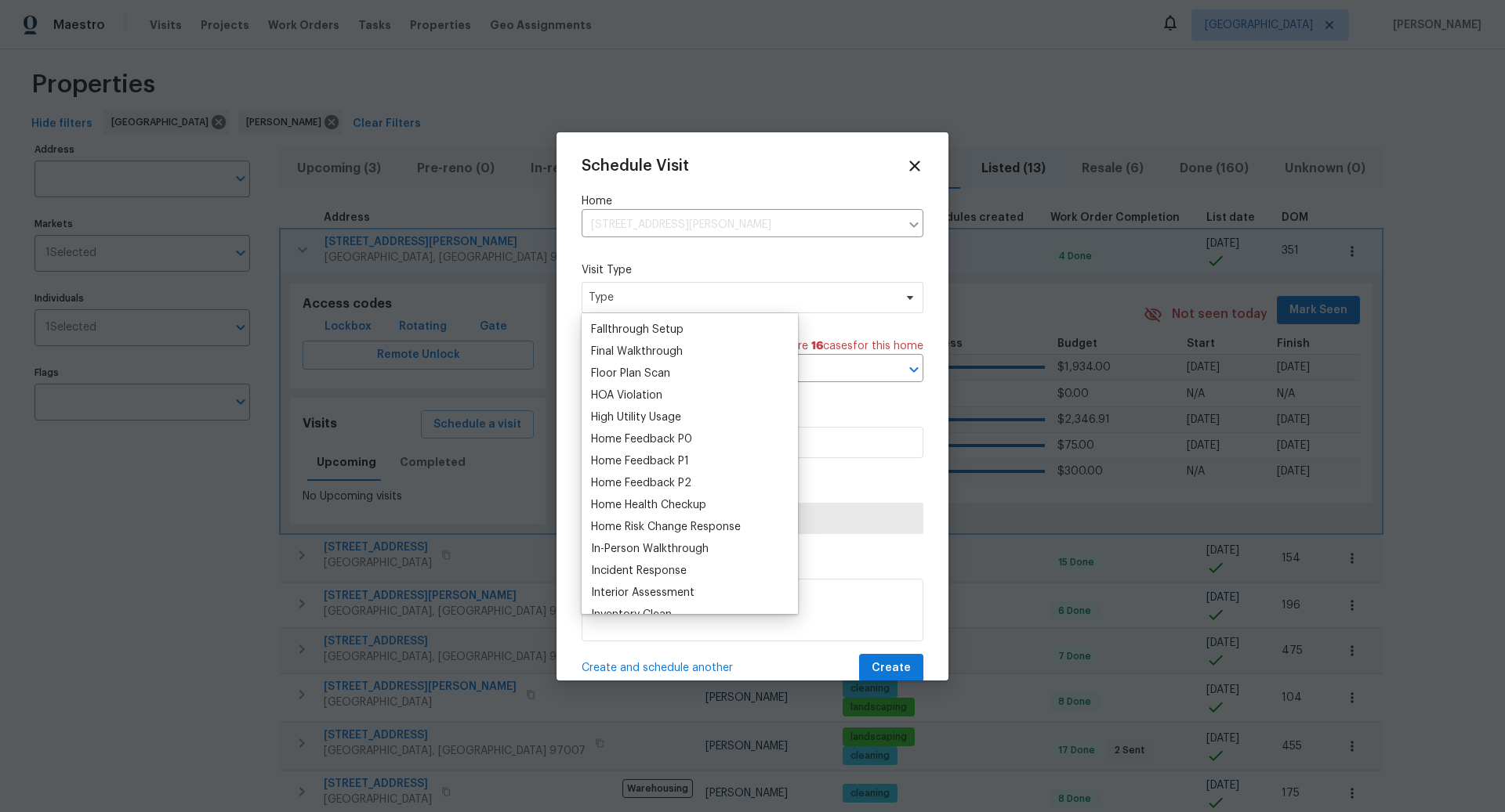
scroll to position [365, 0]
click at [658, 512] on div "Home Health Checkup" at bounding box center [648, 511] width 115 height 16
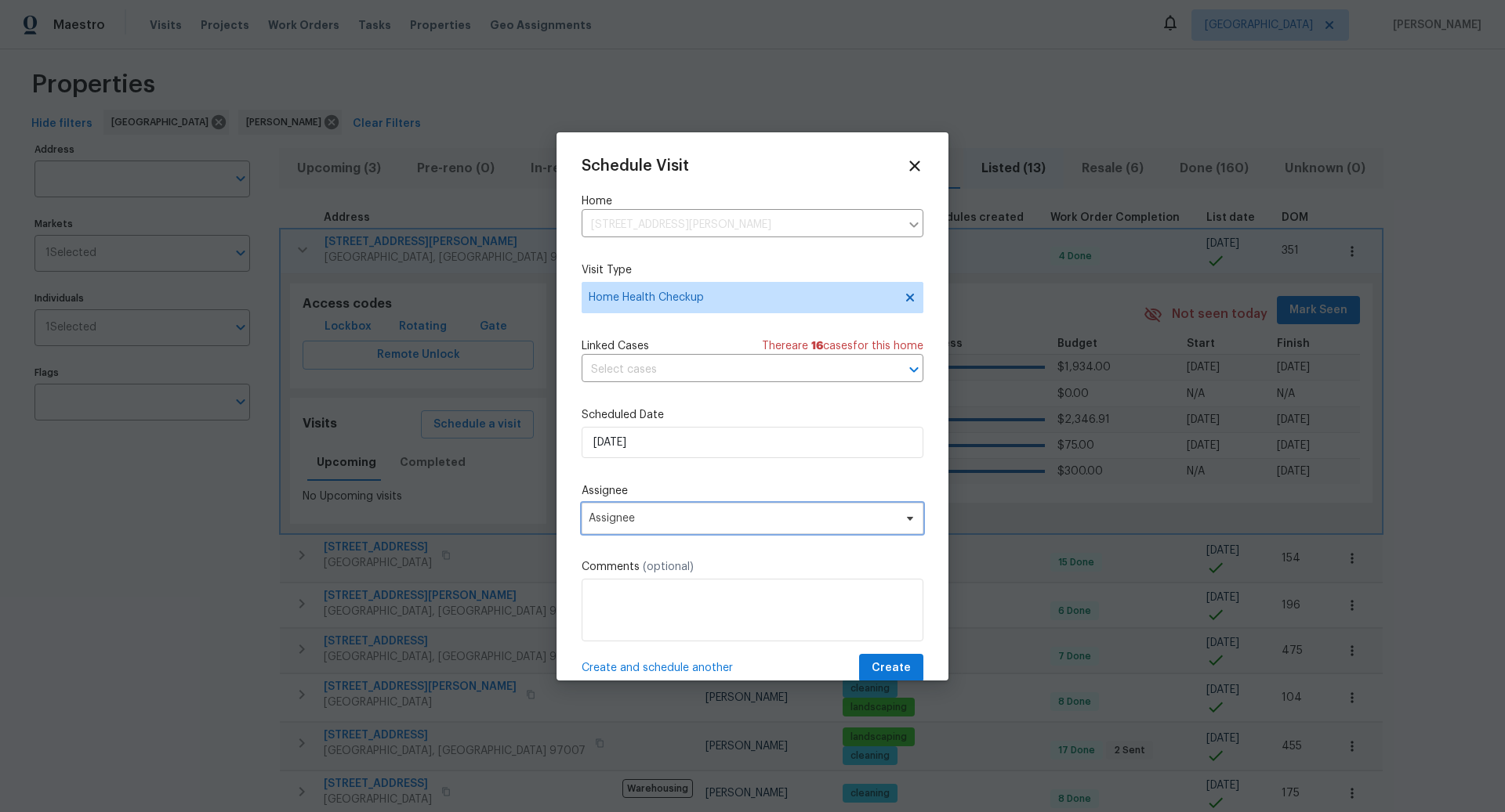
click at [692, 520] on span "Assignee" at bounding box center [743, 519] width 307 height 13
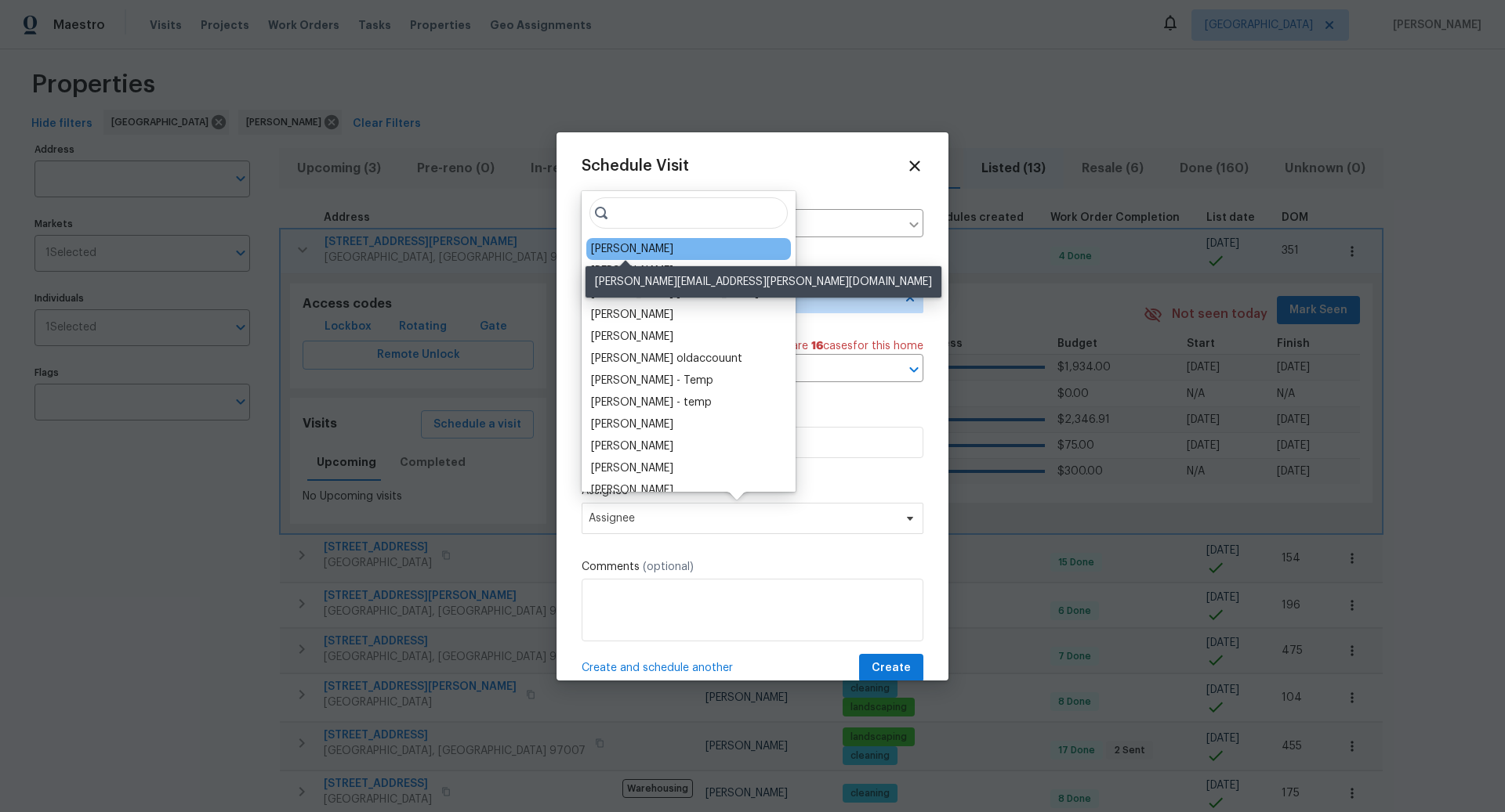
click at [642, 248] on div "[PERSON_NAME]" at bounding box center [632, 249] width 82 height 16
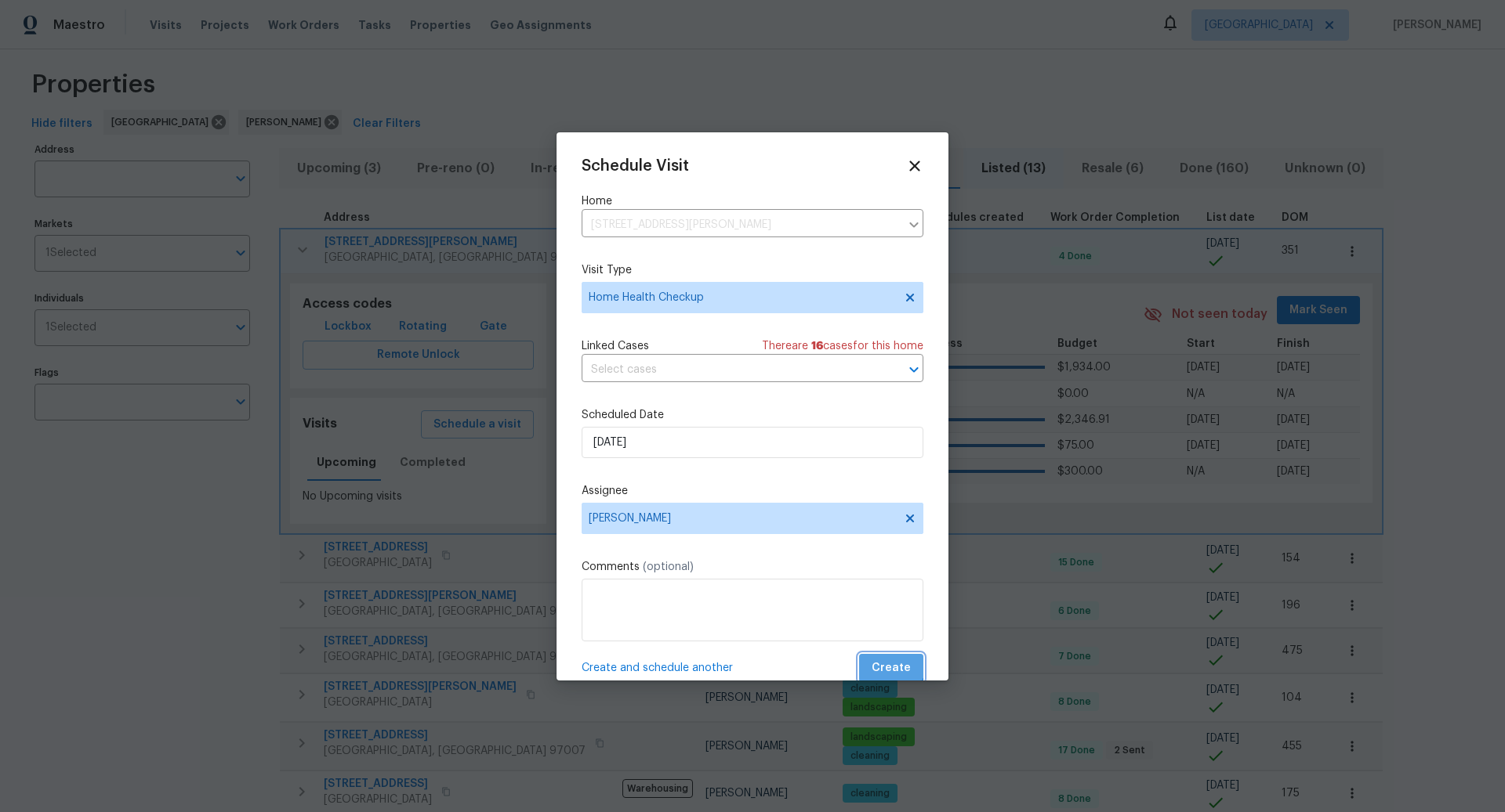
click at [892, 661] on span "Create" at bounding box center [890, 668] width 39 height 20
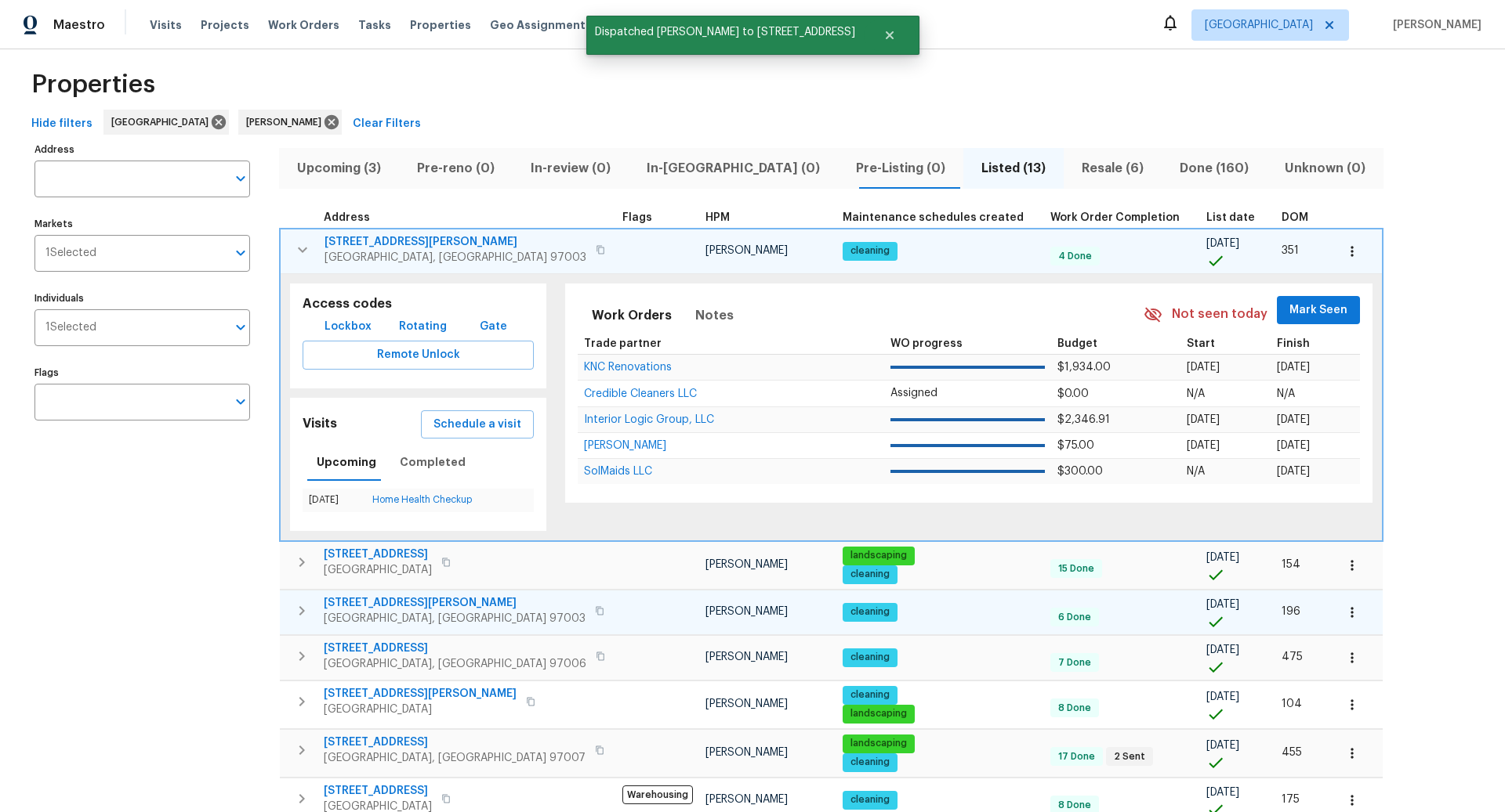
click at [300, 608] on icon "button" at bounding box center [301, 610] width 19 height 19
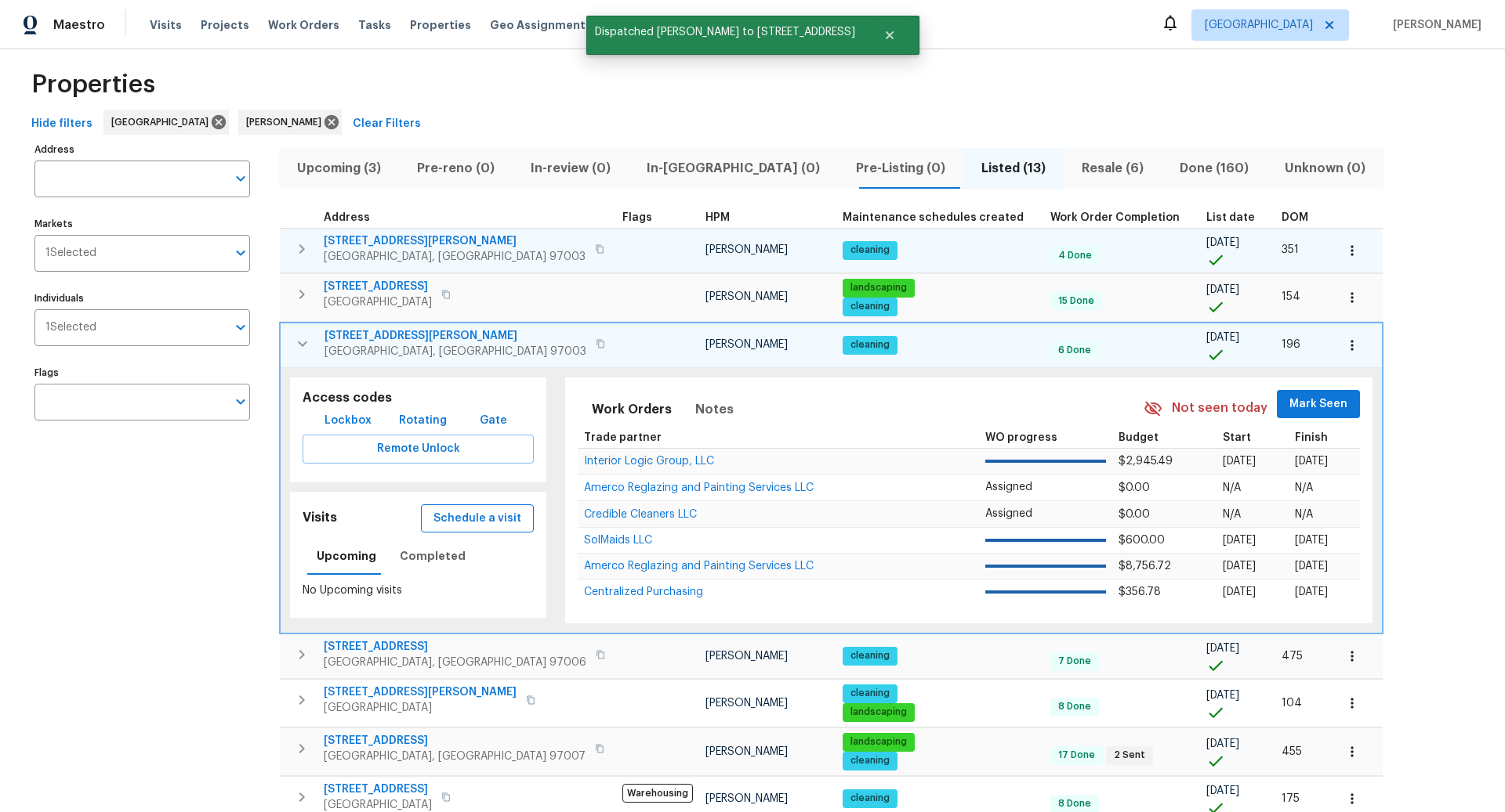
click at [475, 520] on span "Schedule a visit" at bounding box center [477, 519] width 88 height 20
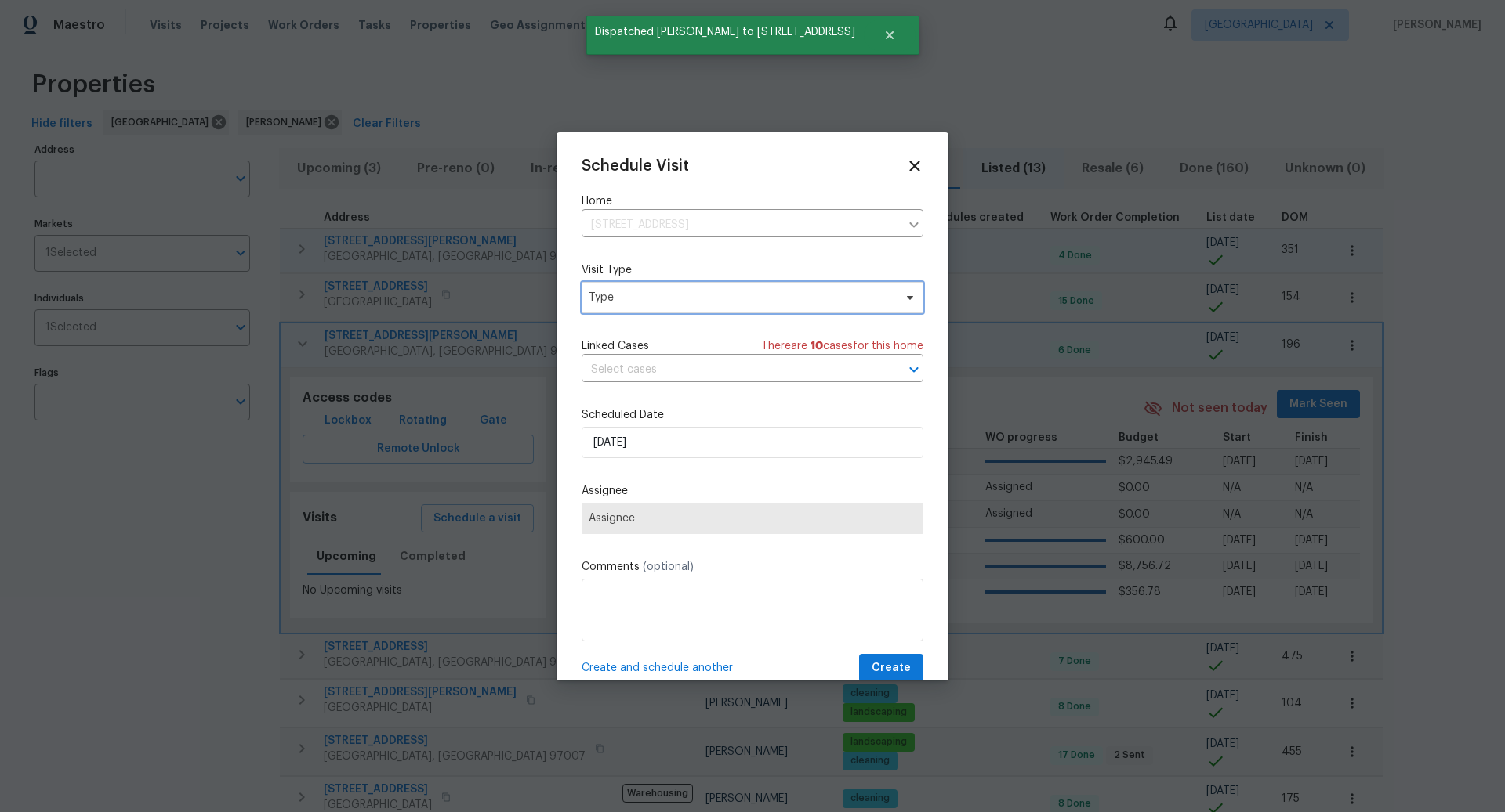
click at [688, 302] on span "Type" at bounding box center [741, 298] width 304 height 16
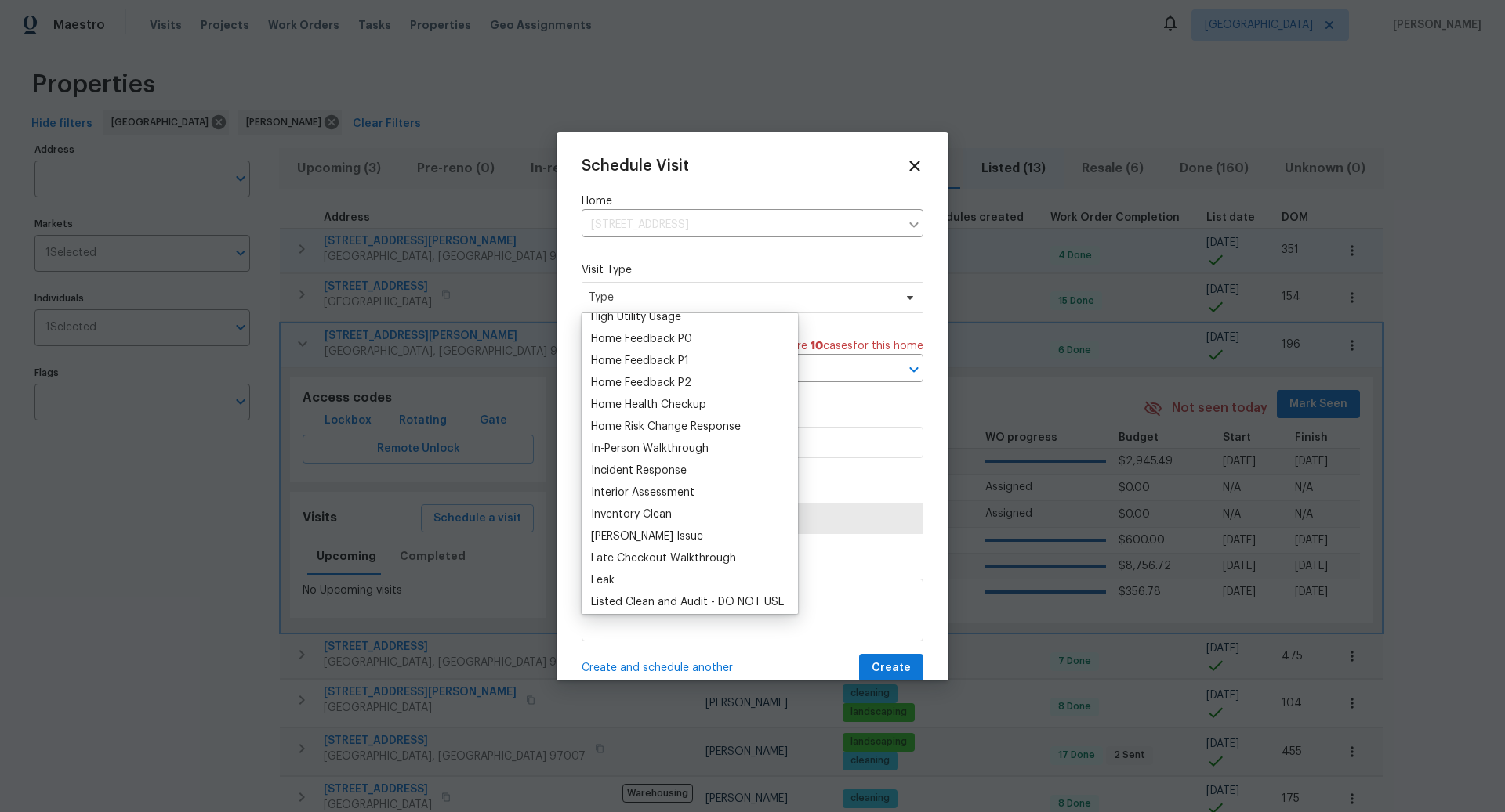
scroll to position [469, 0]
click at [661, 399] on div "Home Health Checkup" at bounding box center [648, 407] width 115 height 16
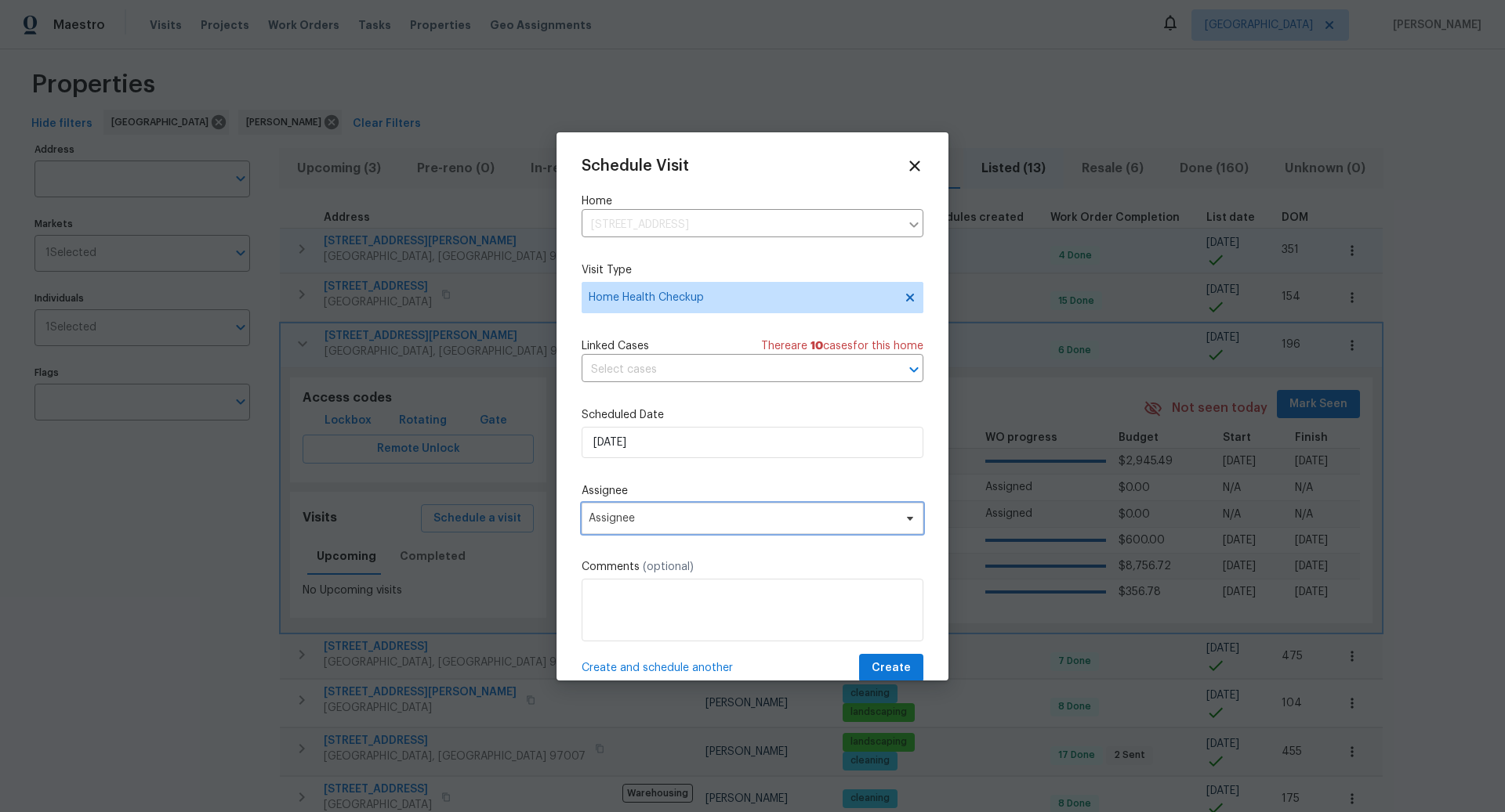
click at [677, 509] on span "Assignee" at bounding box center [752, 518] width 341 height 31
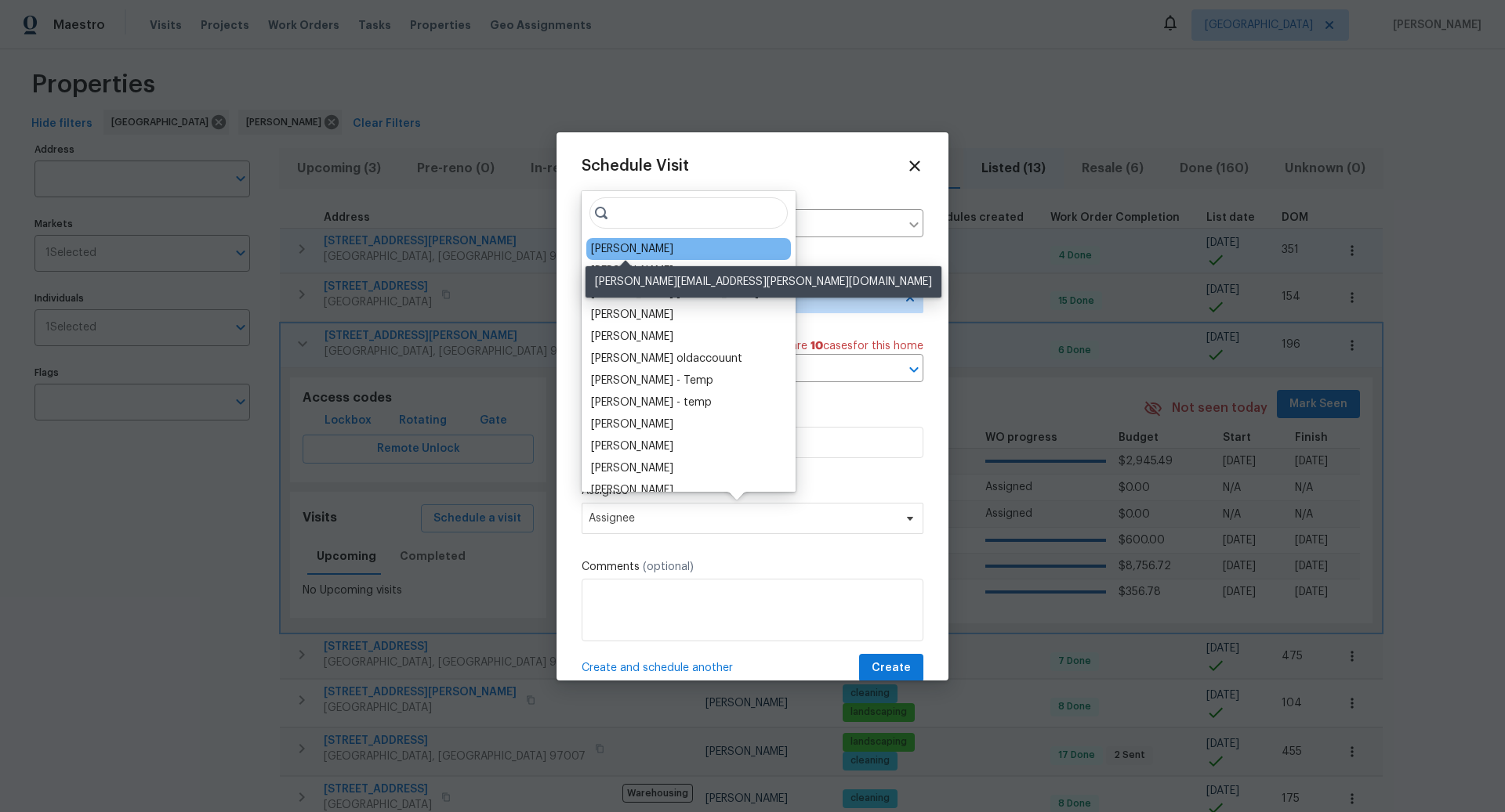
click at [642, 254] on div "[PERSON_NAME]" at bounding box center [632, 249] width 82 height 16
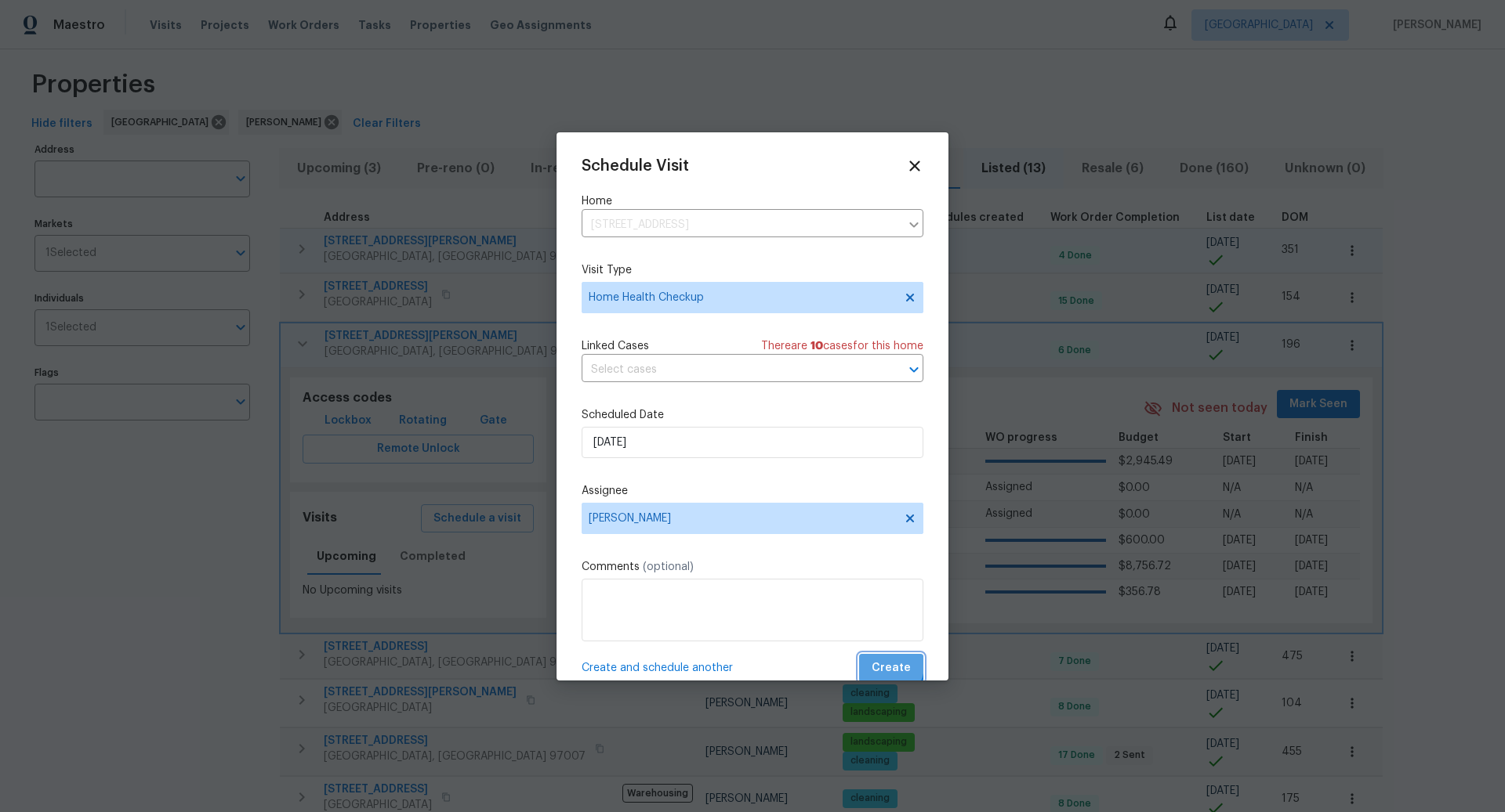
click at [888, 666] on span "Create" at bounding box center [890, 668] width 39 height 20
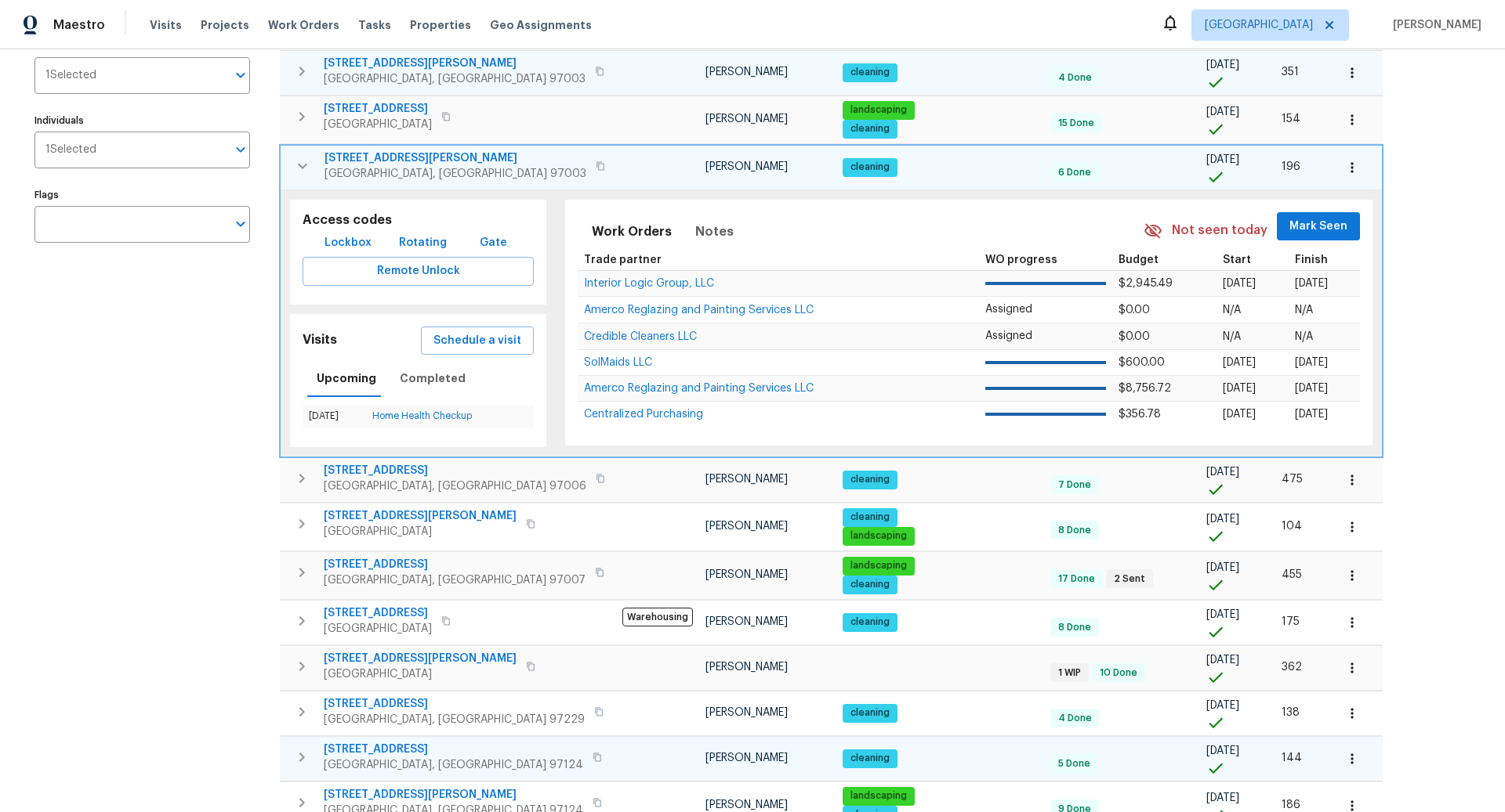
scroll to position [198, 0]
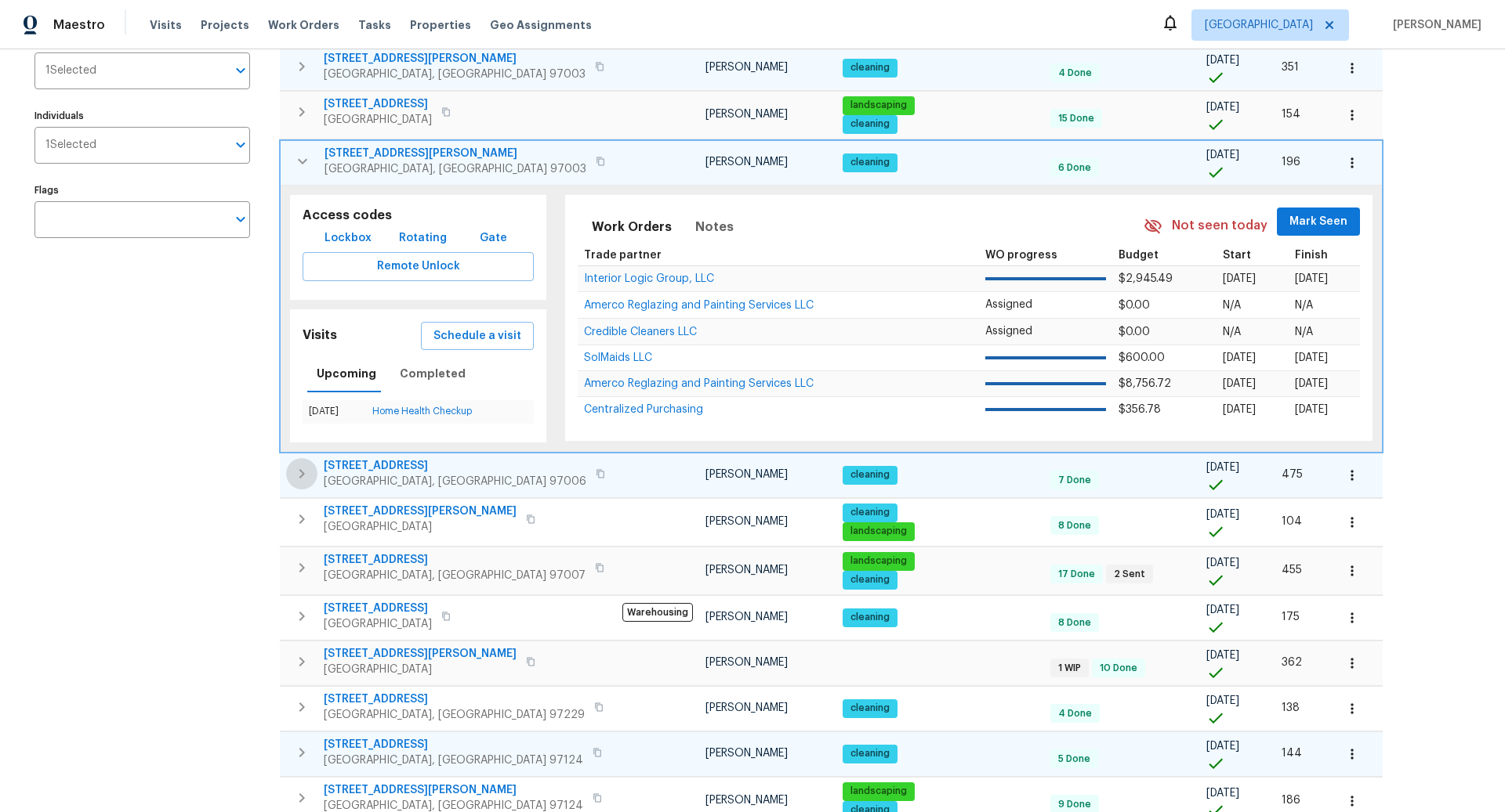
click at [301, 470] on icon "button" at bounding box center [301, 474] width 19 height 19
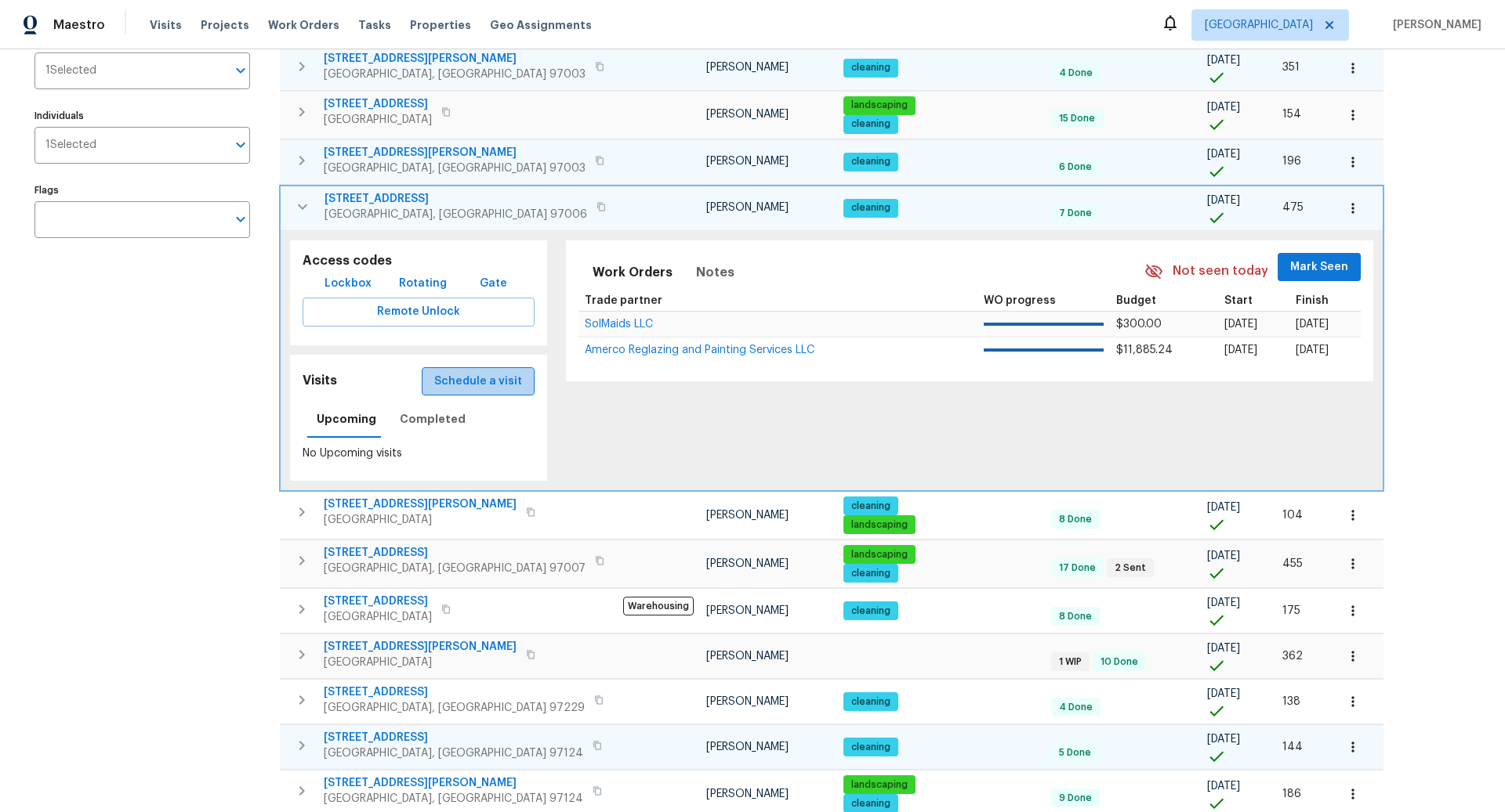
click at [466, 373] on span "Schedule a visit" at bounding box center [478, 382] width 88 height 20
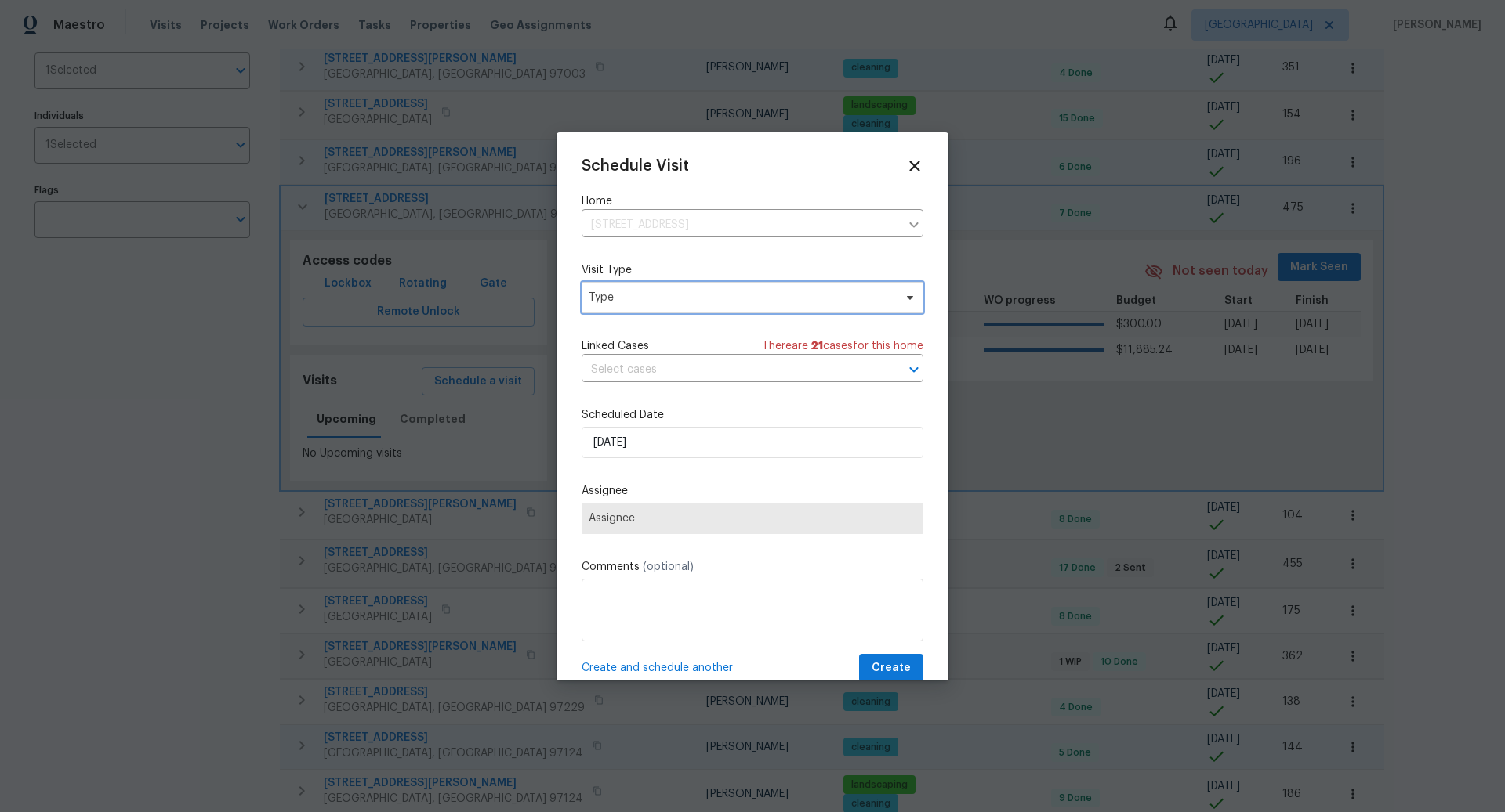
click at [681, 296] on span "Type" at bounding box center [741, 298] width 304 height 16
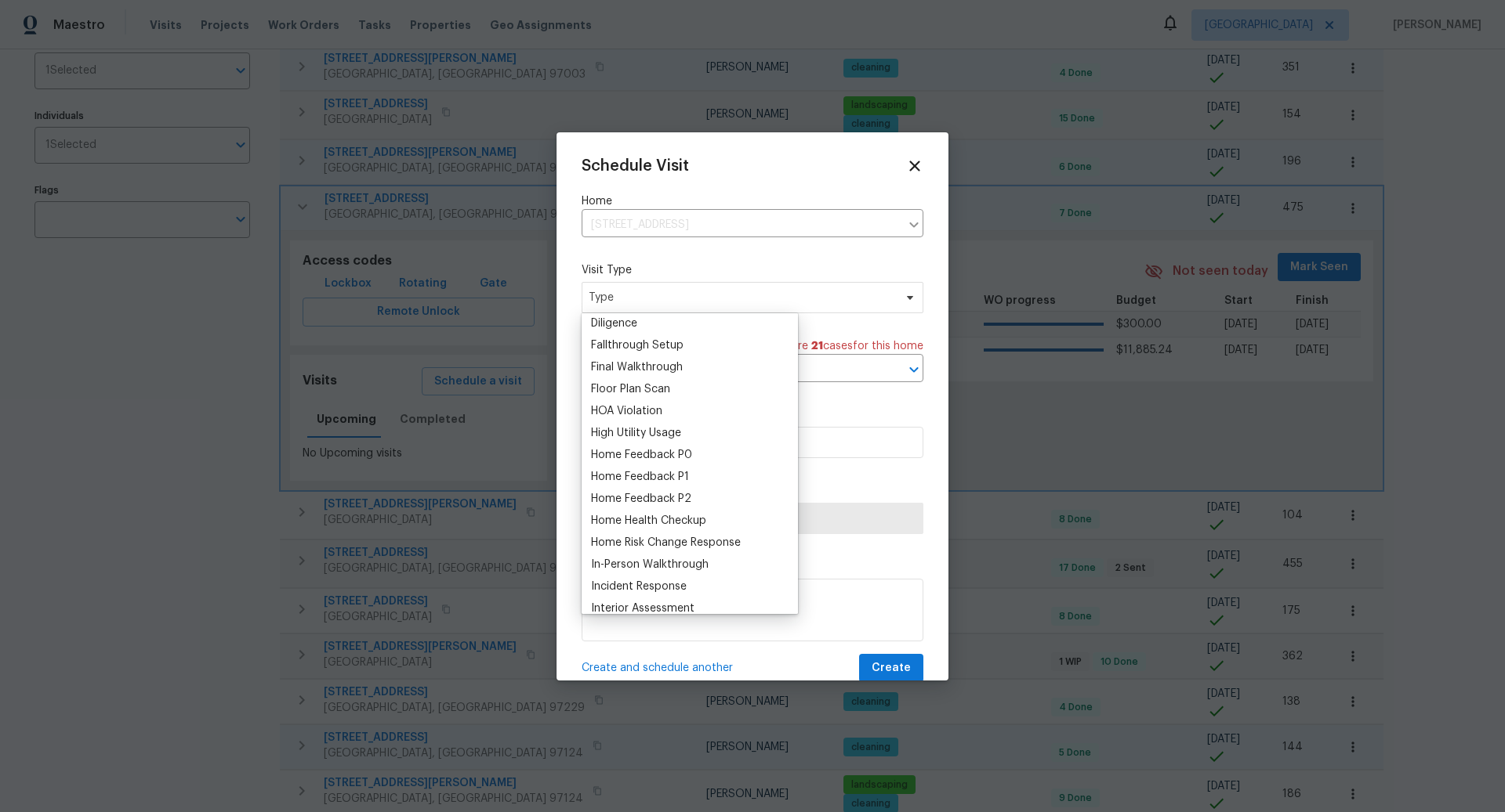
scroll to position [359, 0]
click at [654, 520] on div "Home Health Checkup" at bounding box center [648, 517] width 115 height 16
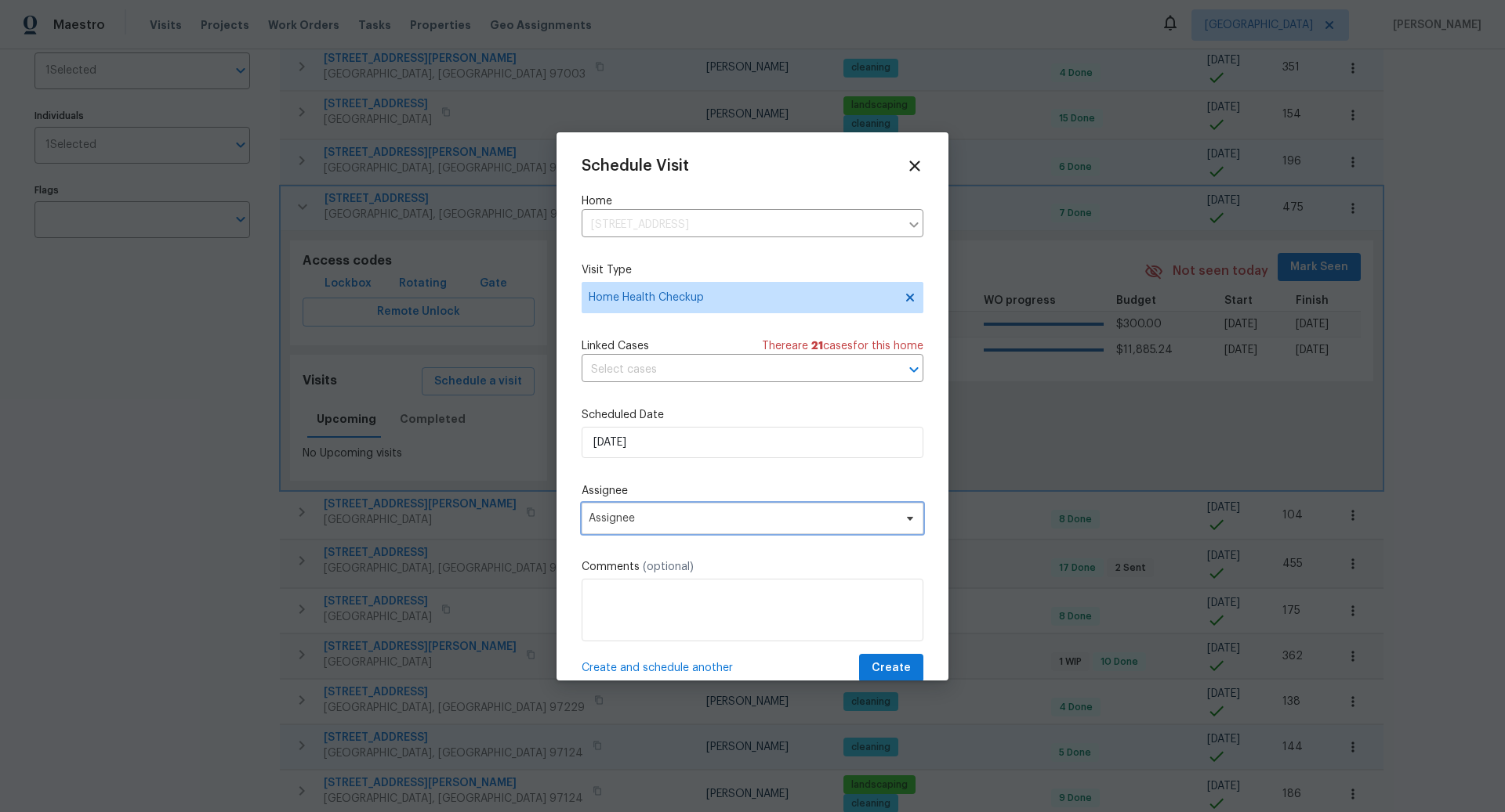
click at [673, 517] on span "Assignee" at bounding box center [743, 519] width 307 height 13
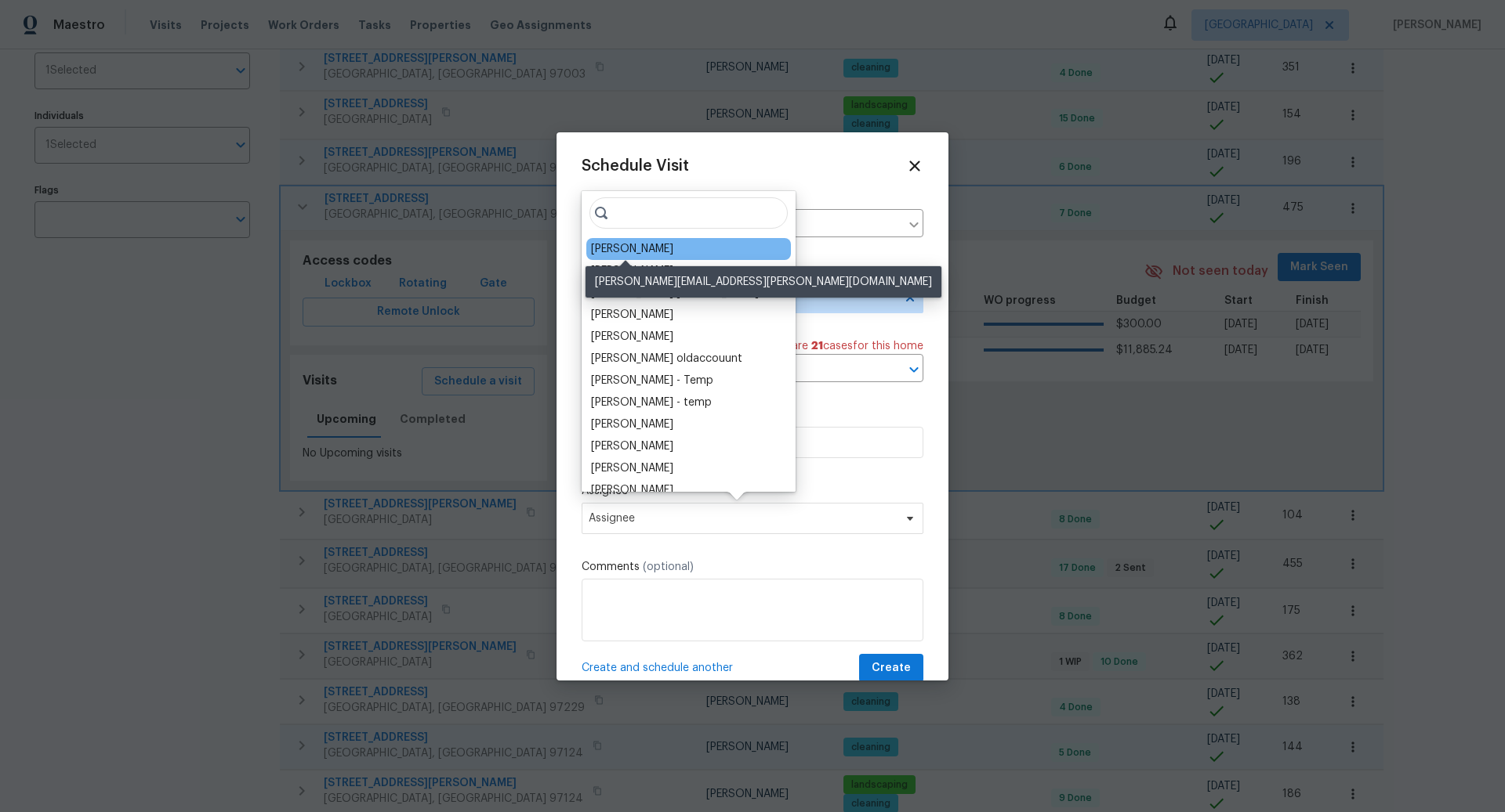
click at [637, 245] on div "[PERSON_NAME]" at bounding box center [632, 249] width 82 height 16
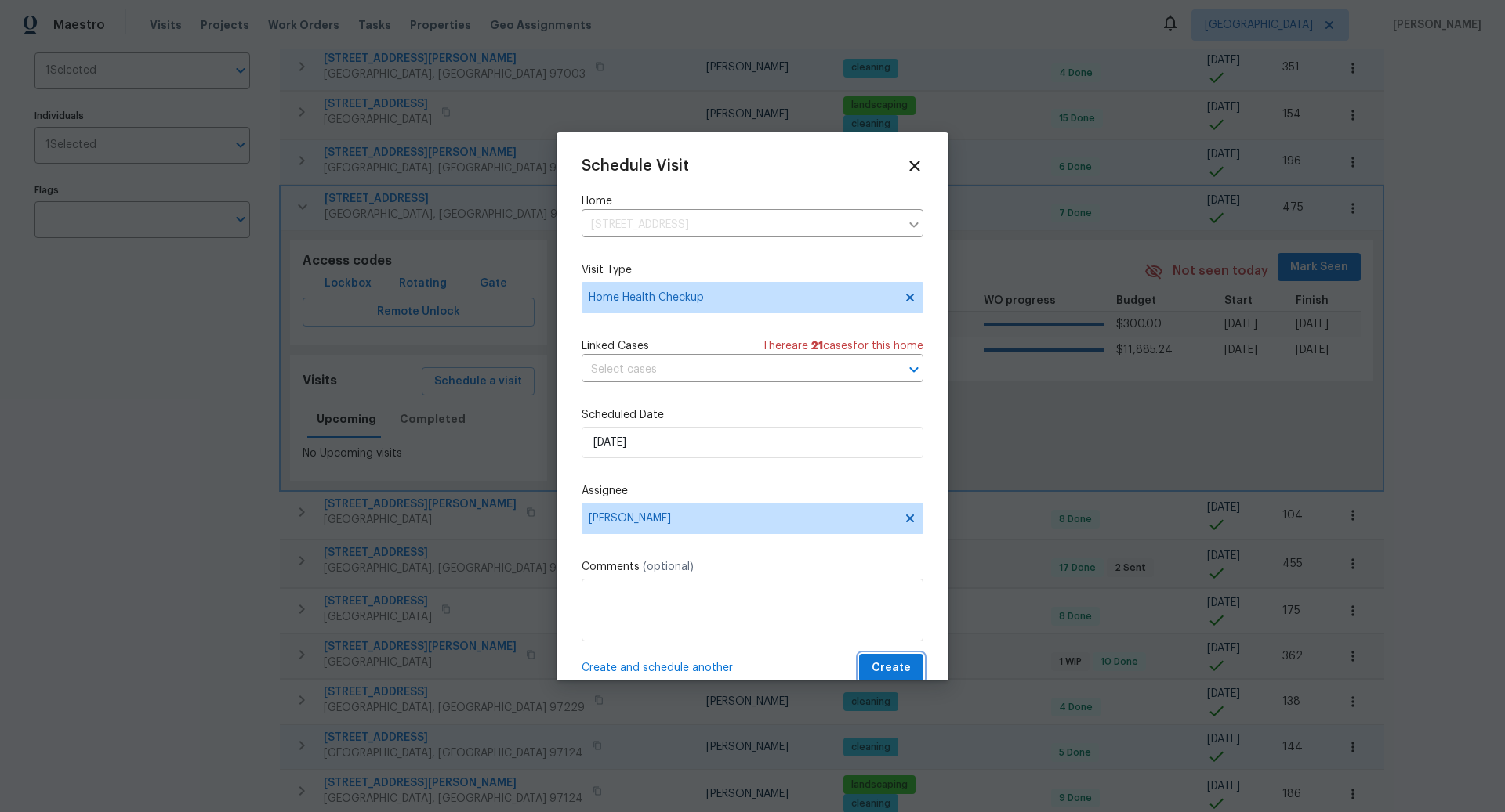
click at [885, 662] on span "Create" at bounding box center [890, 668] width 39 height 20
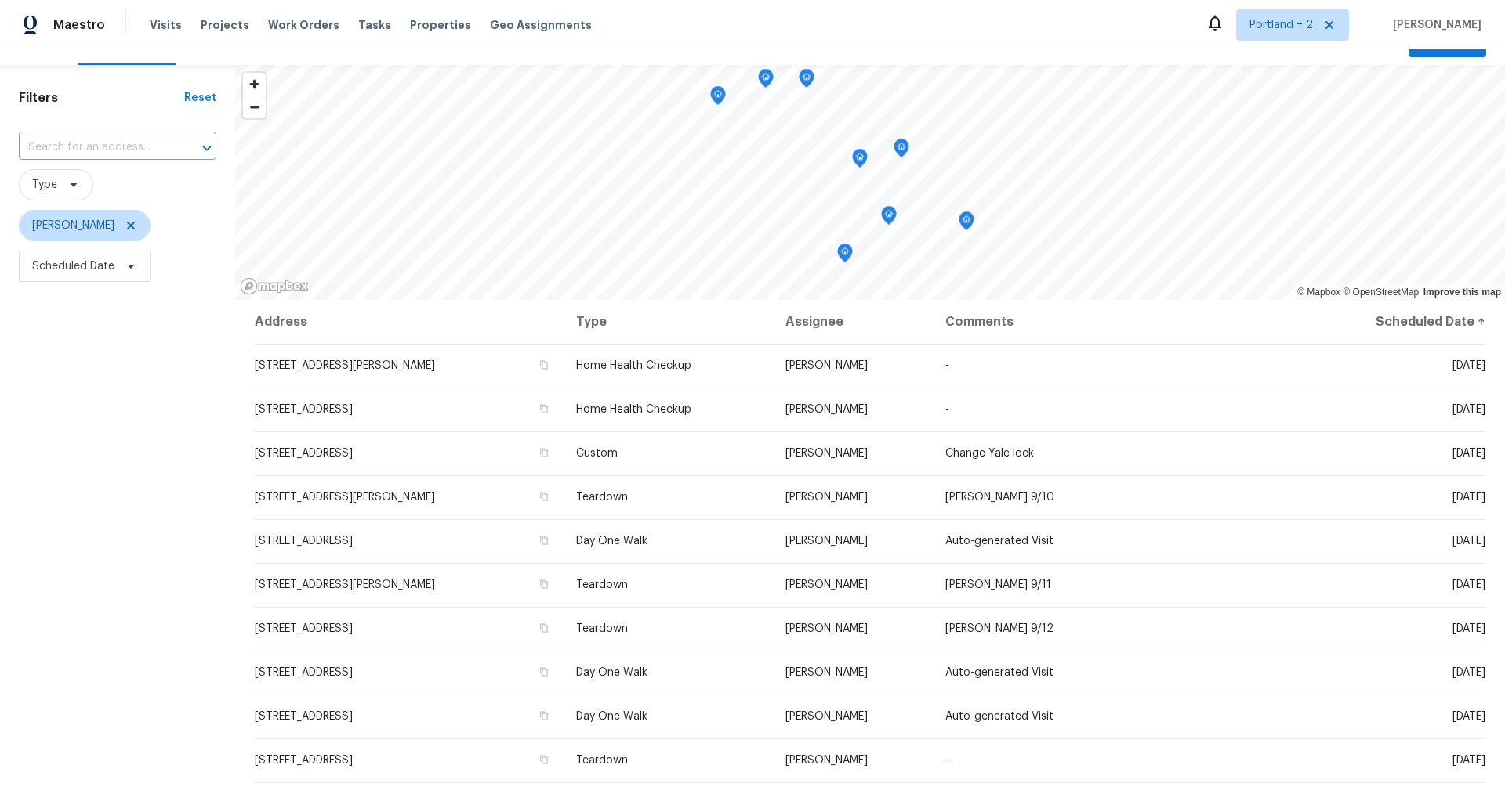
scroll to position [30, 0]
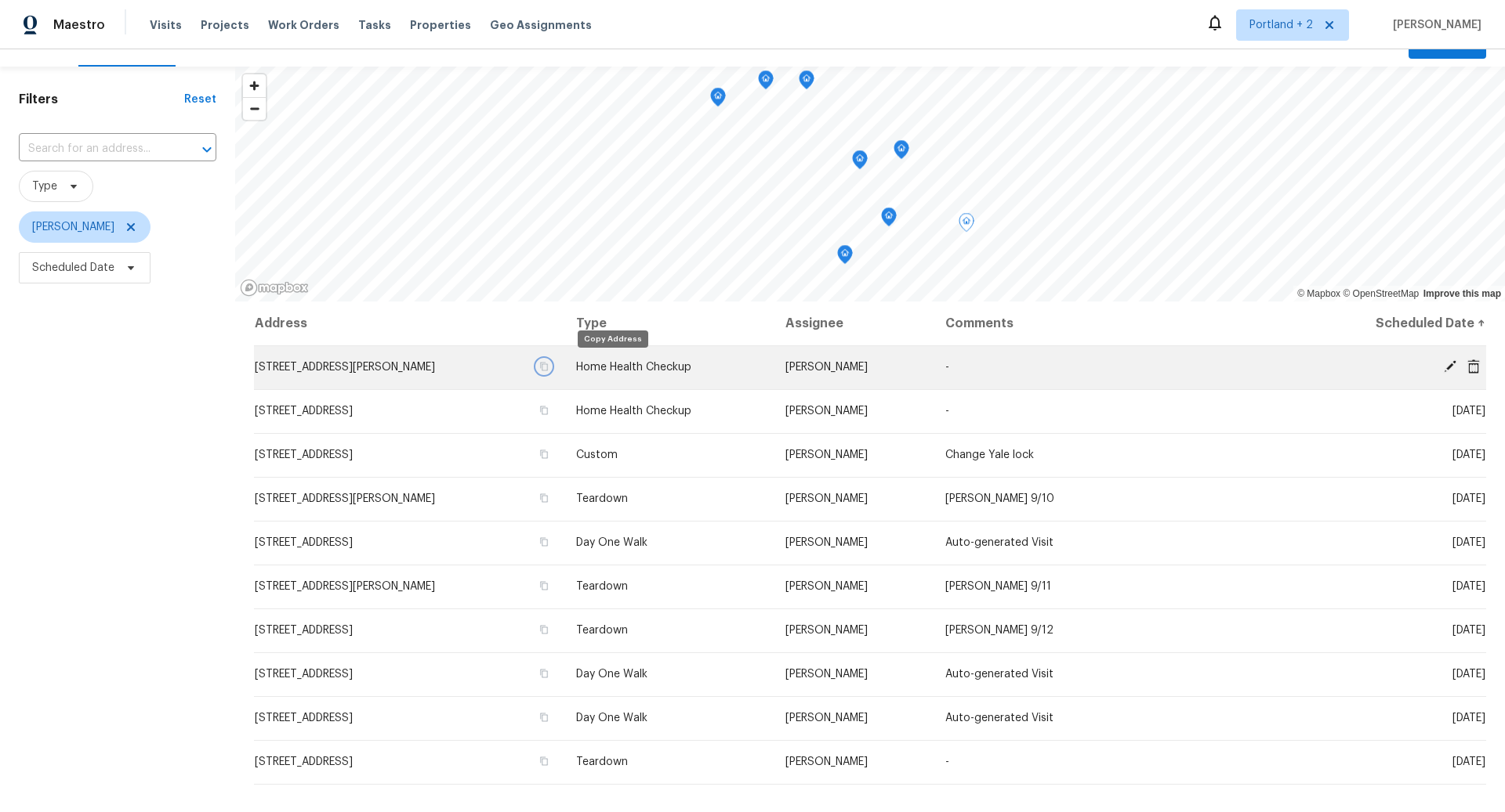
click at [549, 366] on icon "button" at bounding box center [543, 366] width 9 height 9
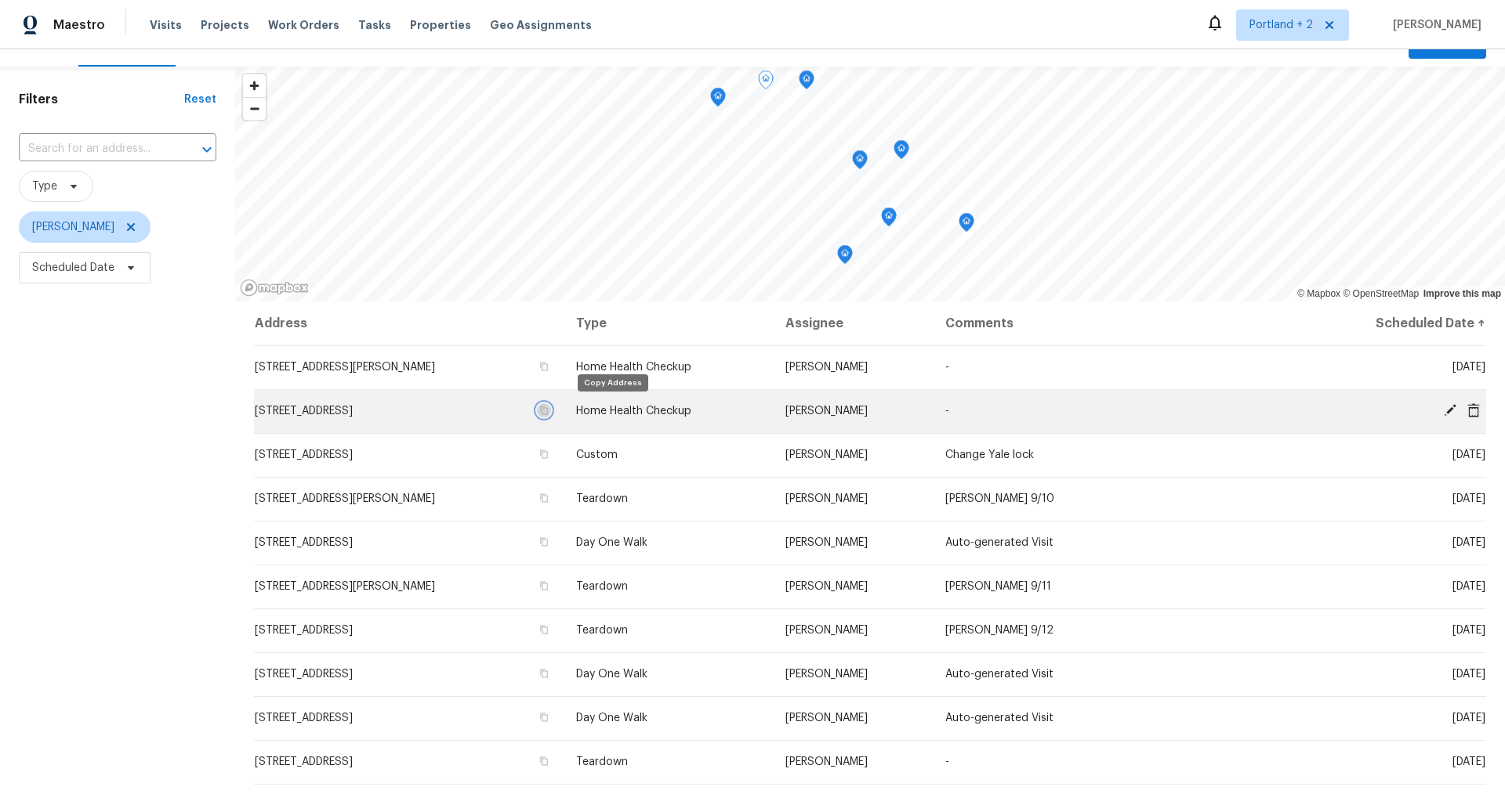
click at [549, 410] on icon "button" at bounding box center [543, 410] width 9 height 9
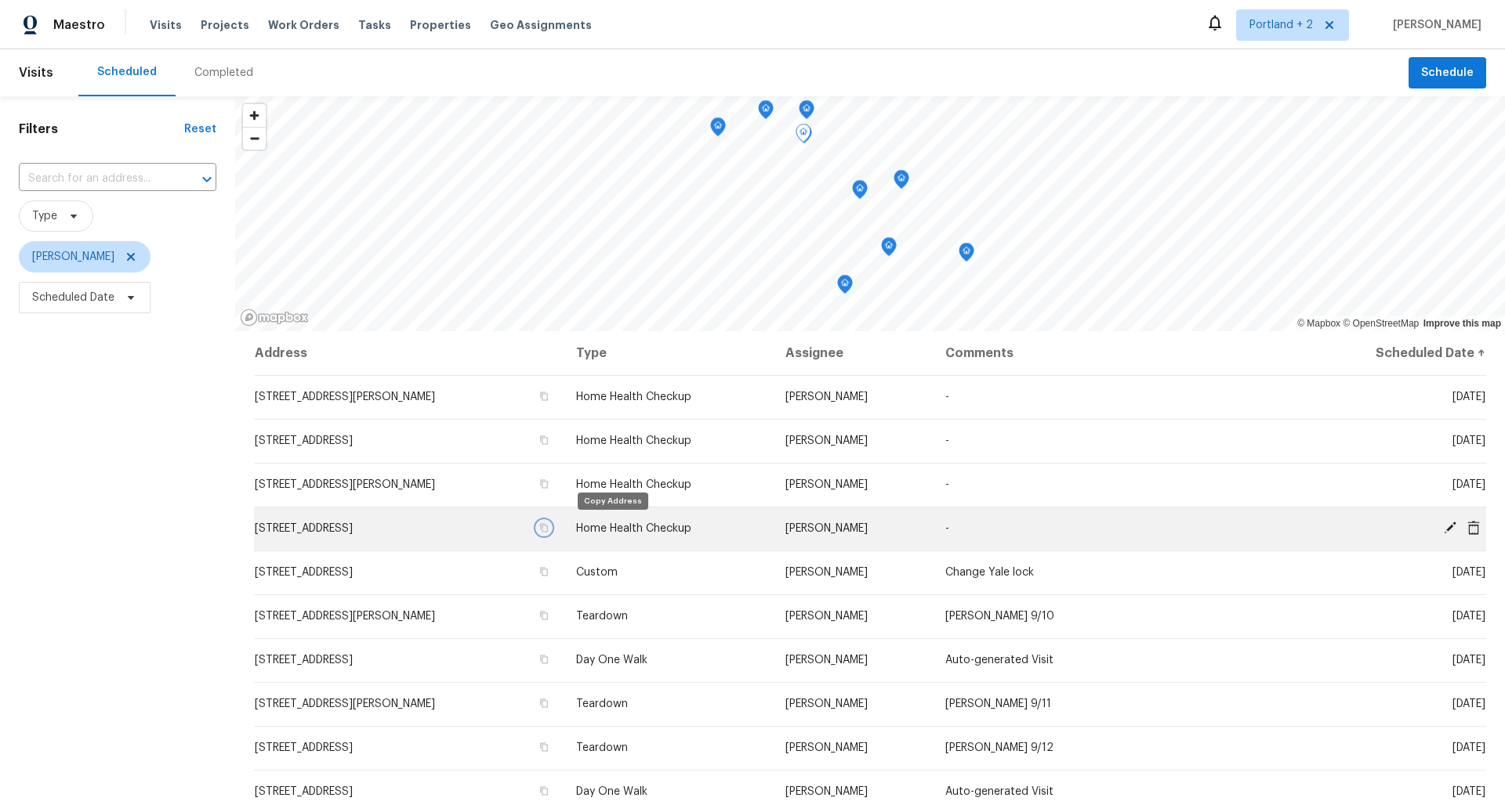
click at [549, 527] on icon "button" at bounding box center [543, 528] width 9 height 9
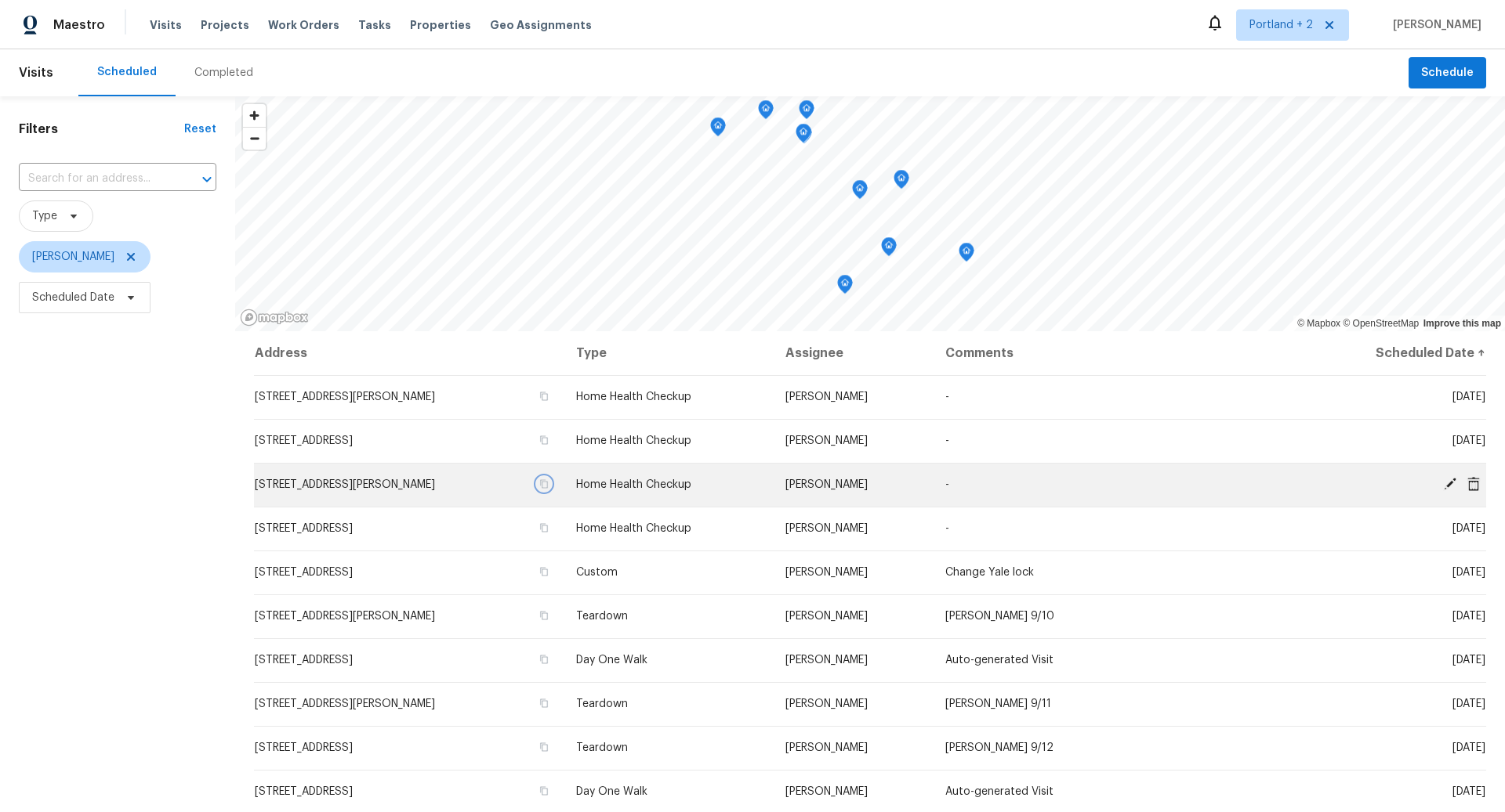
click at [549, 485] on icon "button" at bounding box center [543, 484] width 9 height 9
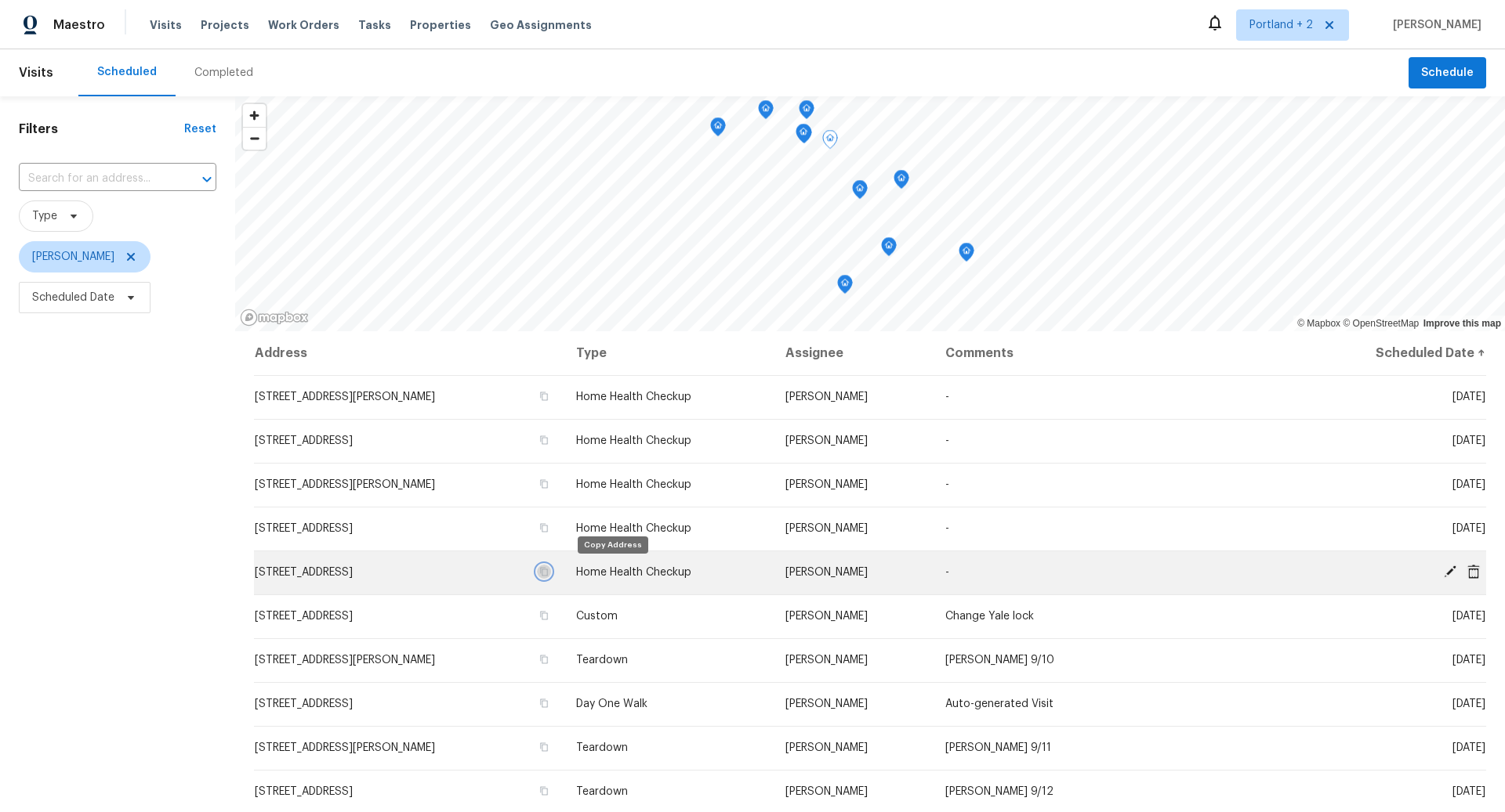
click at [549, 573] on icon "button" at bounding box center [543, 571] width 9 height 9
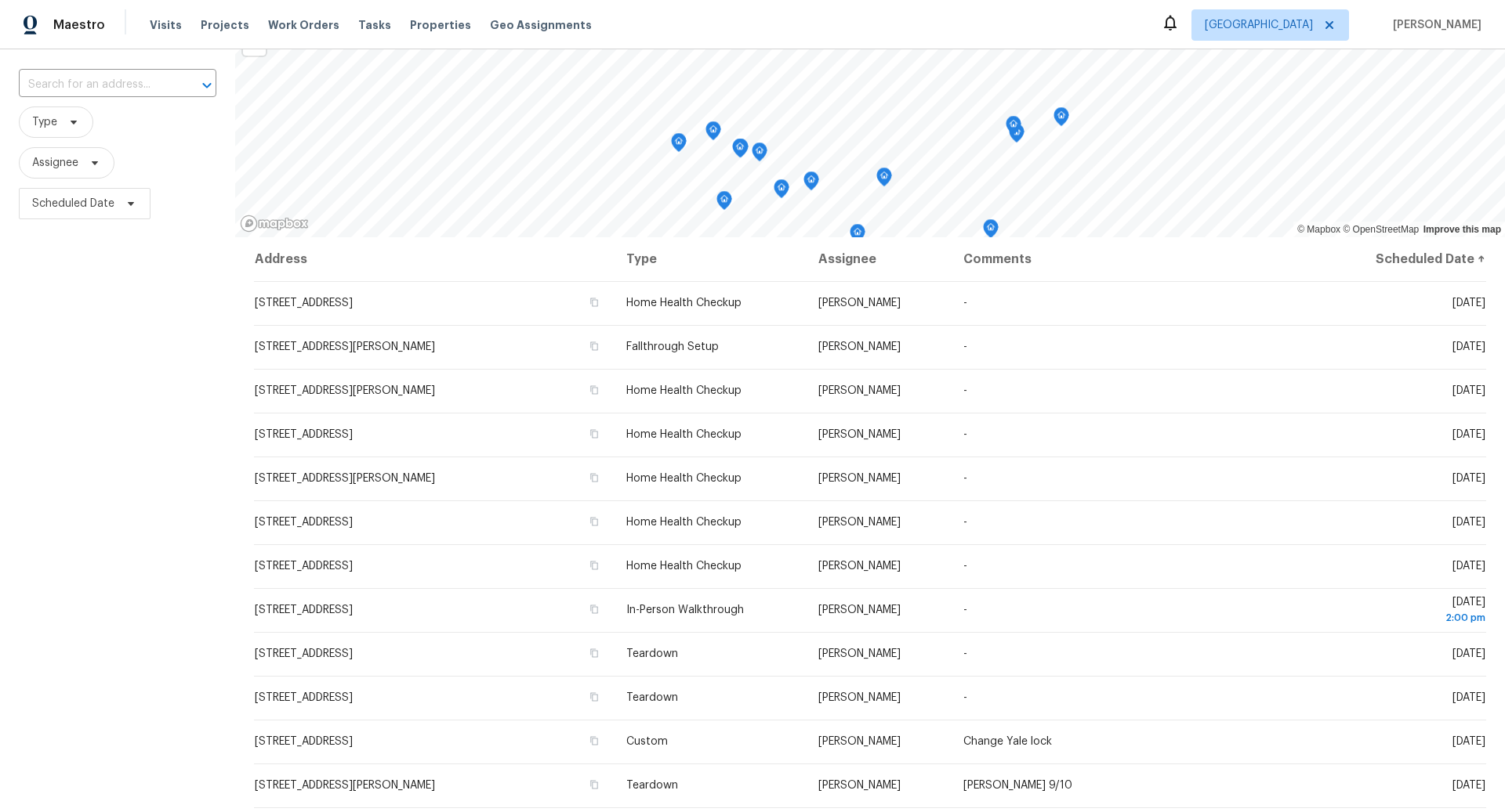
scroll to position [101, 0]
